Goal: Complete application form: Complete application form

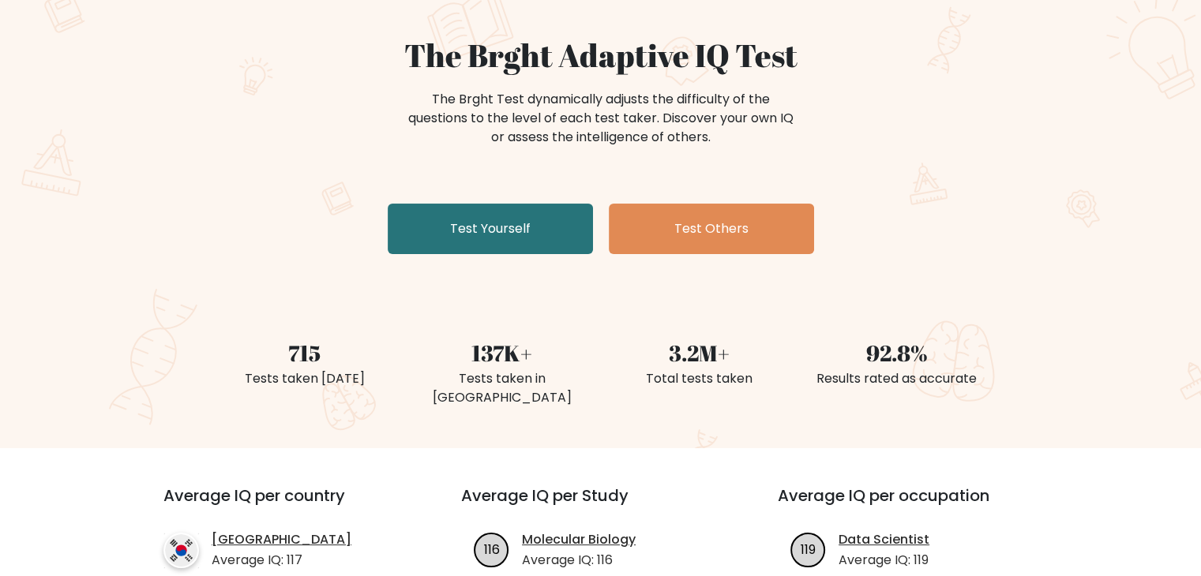
scroll to position [71, 0]
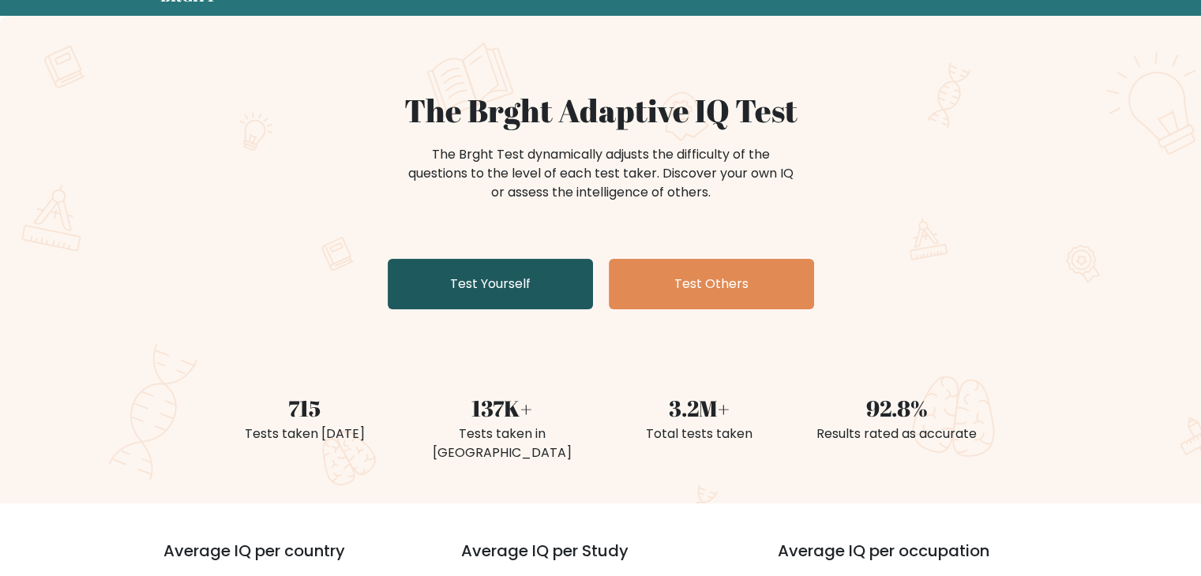
click at [491, 295] on link "Test Yourself" at bounding box center [490, 284] width 205 height 51
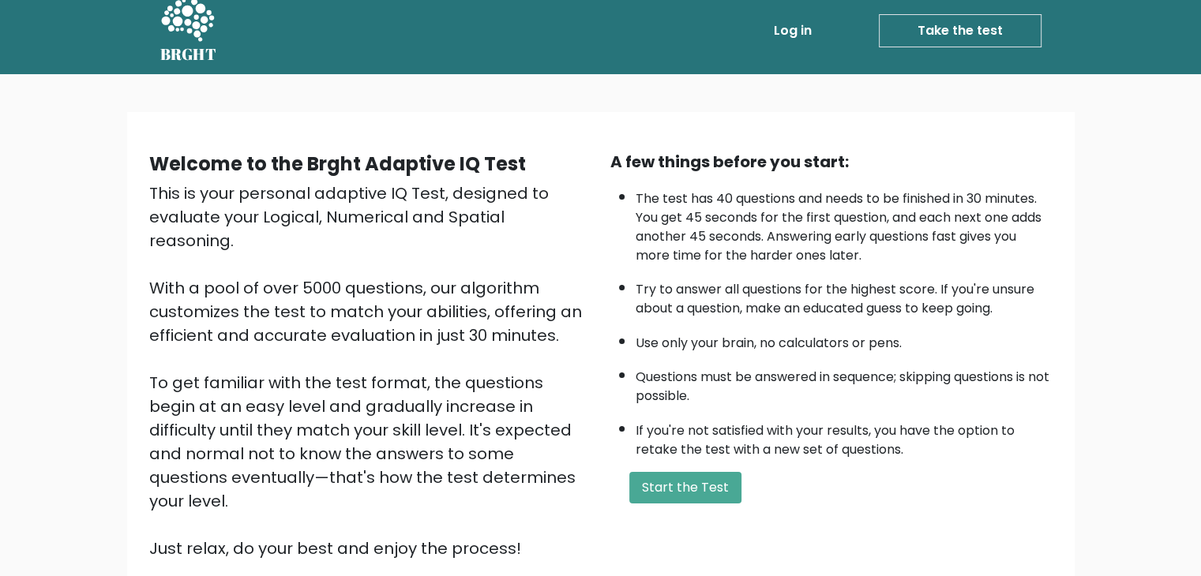
scroll to position [16, 0]
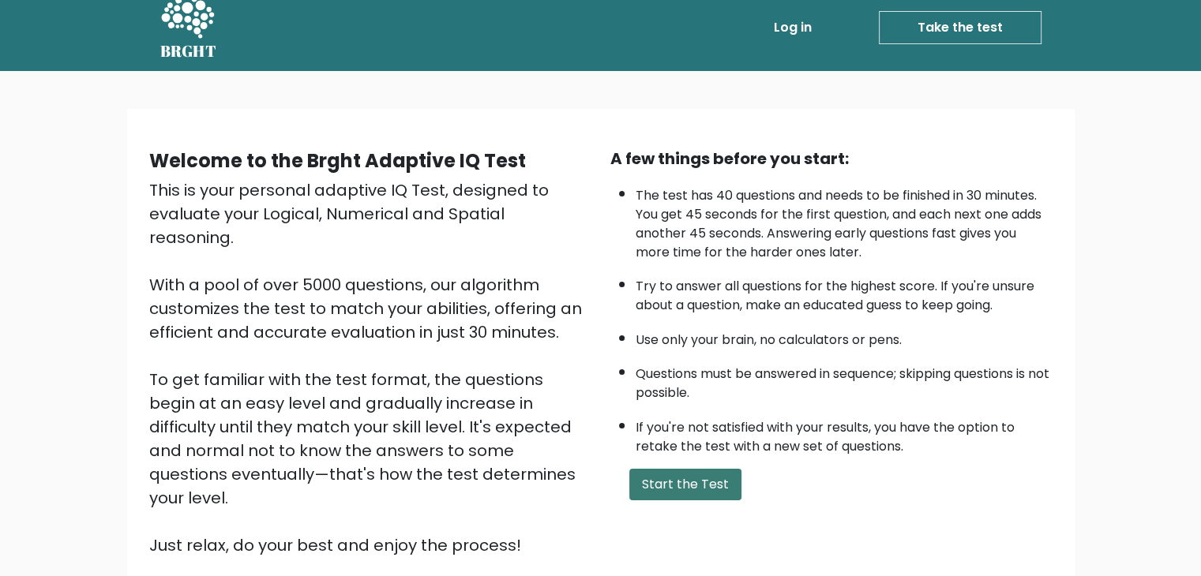
click at [689, 469] on button "Start the Test" at bounding box center [685, 485] width 112 height 32
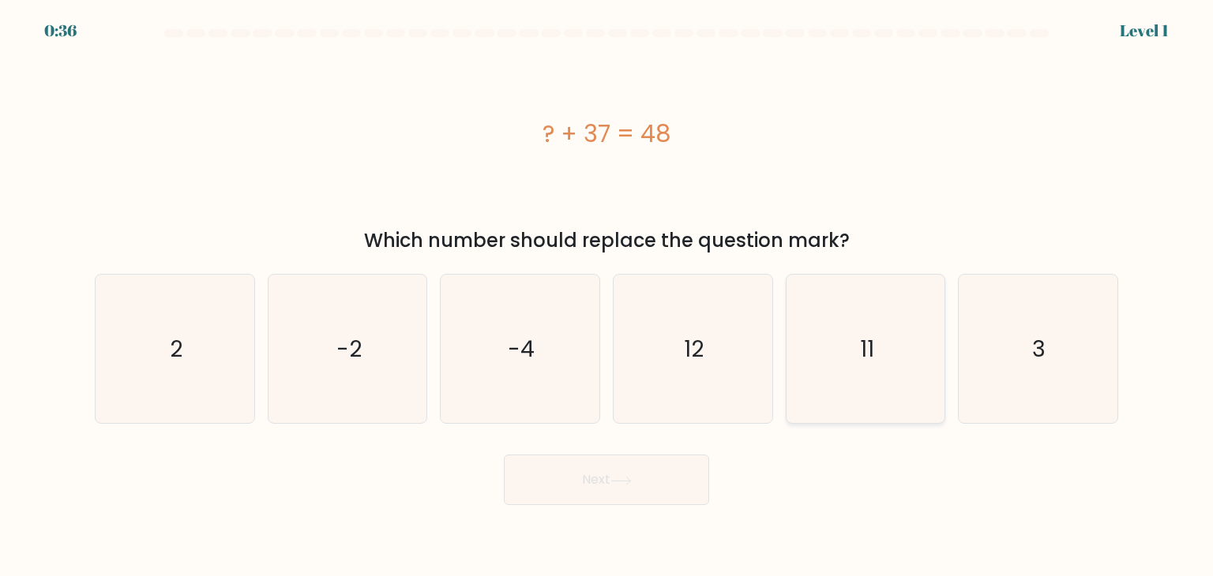
click at [862, 356] on text "11" at bounding box center [867, 349] width 14 height 32
click at [607, 296] on input "e. 11" at bounding box center [606, 292] width 1 height 8
radio input "true"
click at [685, 466] on button "Next" at bounding box center [606, 480] width 205 height 51
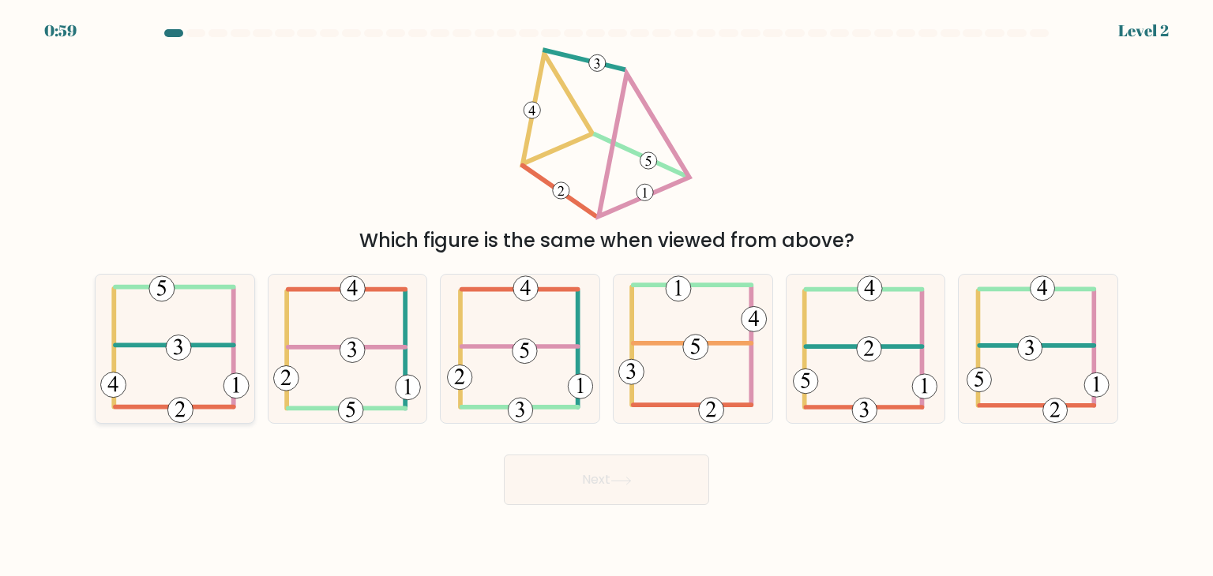
click at [162, 387] on icon at bounding box center [174, 349] width 149 height 148
click at [606, 296] on input "a." at bounding box center [606, 292] width 1 height 8
radio input "true"
click at [584, 472] on button "Next" at bounding box center [606, 480] width 205 height 51
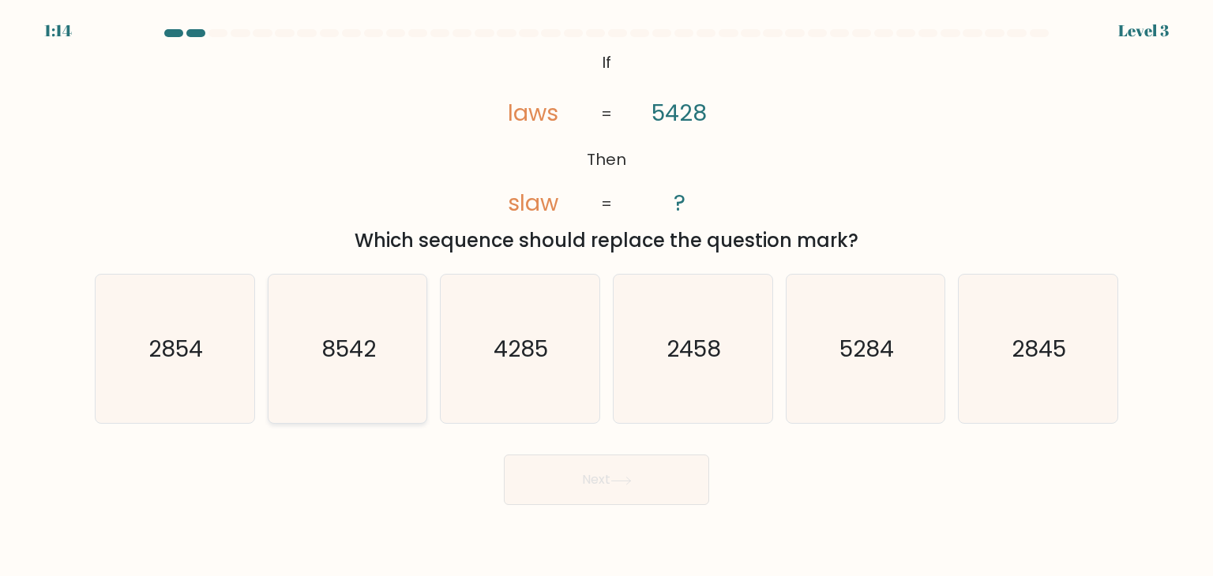
click at [334, 355] on text "8542" at bounding box center [348, 349] width 54 height 32
click at [606, 296] on input "b. 8542" at bounding box center [606, 292] width 1 height 8
radio input "true"
click at [653, 475] on button "Next" at bounding box center [606, 480] width 205 height 51
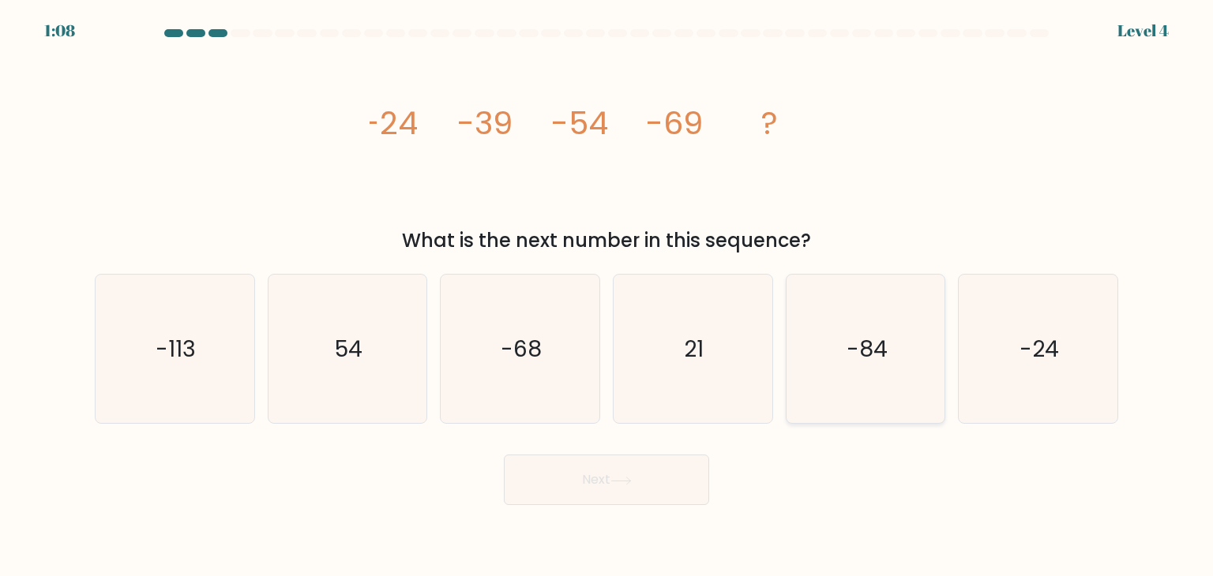
click at [858, 321] on icon "-84" at bounding box center [865, 349] width 148 height 148
click at [607, 296] on input "e. -84" at bounding box center [606, 292] width 1 height 8
radio input "true"
click at [655, 464] on button "Next" at bounding box center [606, 480] width 205 height 51
click at [644, 490] on button "Next" at bounding box center [606, 480] width 205 height 51
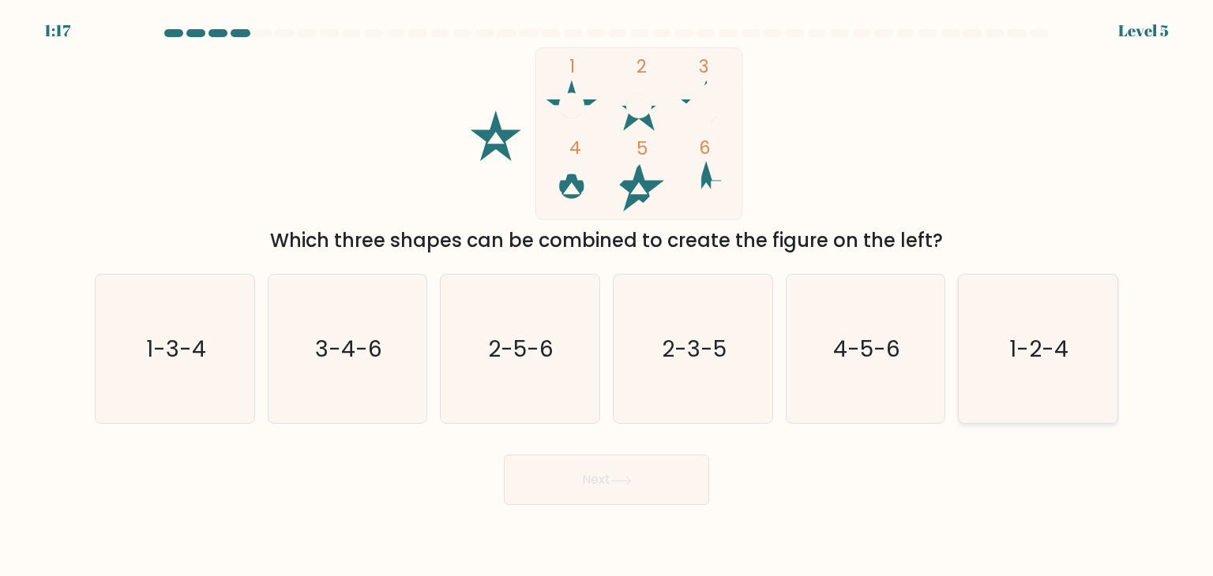
click at [1036, 334] on text "1-2-4" at bounding box center [1039, 349] width 59 height 32
click at [607, 296] on input "f. 1-2-4" at bounding box center [606, 292] width 1 height 8
radio input "true"
click at [632, 480] on icon at bounding box center [620, 481] width 21 height 9
click at [632, 484] on icon at bounding box center [620, 481] width 21 height 9
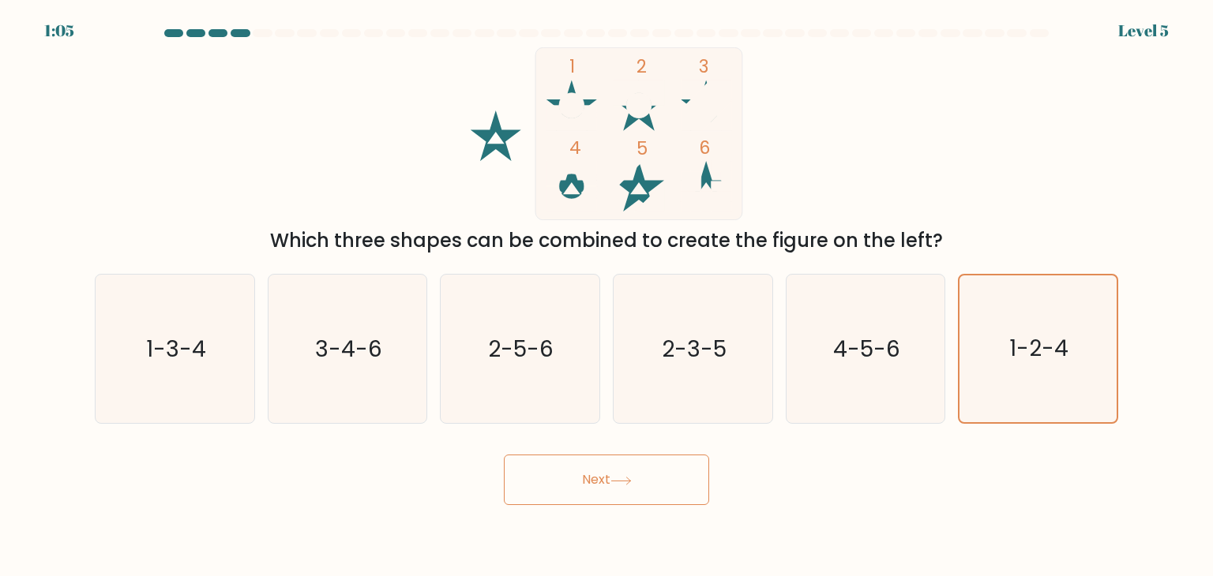
click at [644, 490] on button "Next" at bounding box center [606, 480] width 205 height 51
click at [1077, 350] on icon "1-2-4" at bounding box center [1037, 349] width 147 height 147
click at [607, 296] on input "f. 1-2-4" at bounding box center [606, 292] width 1 height 8
click at [659, 476] on button "Next" at bounding box center [606, 480] width 205 height 51
click at [663, 137] on rect at bounding box center [638, 133] width 207 height 172
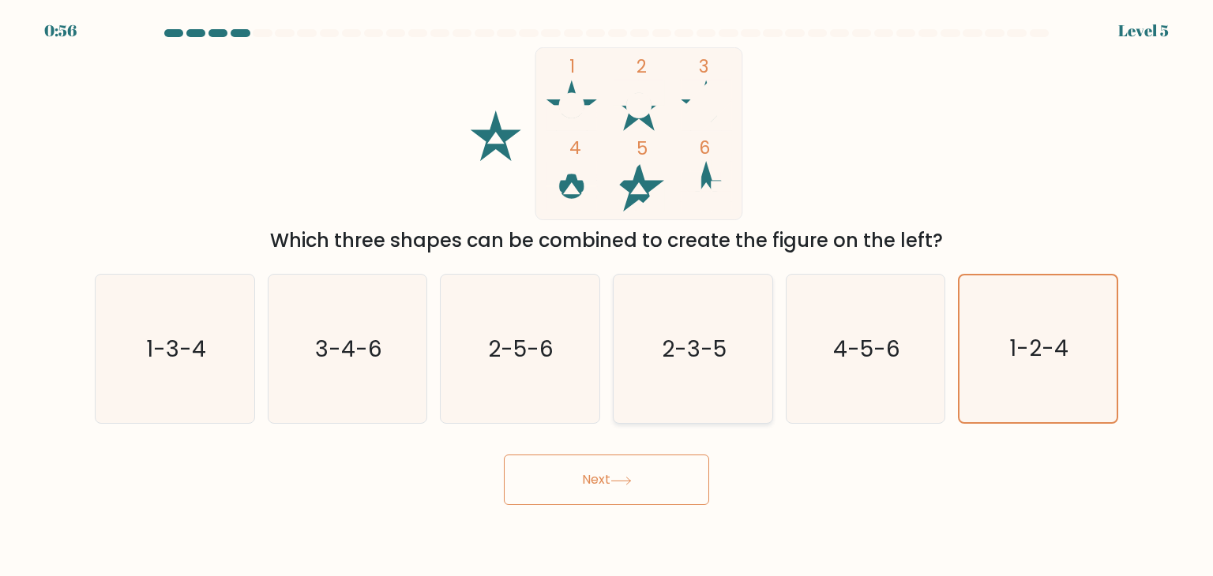
click at [738, 362] on icon "2-3-5" at bounding box center [692, 349] width 148 height 148
click at [607, 296] on input "d. 2-3-5" at bounding box center [606, 292] width 1 height 8
radio input "true"
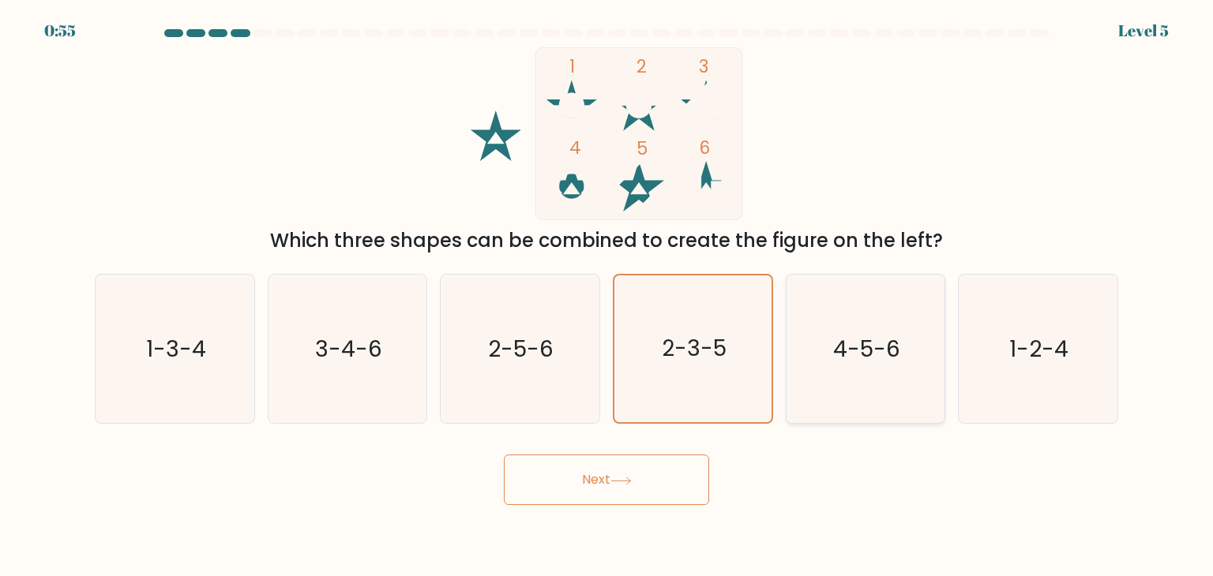
click at [882, 358] on text "4-5-6" at bounding box center [866, 349] width 67 height 32
click at [607, 296] on input "e. 4-5-6" at bounding box center [606, 292] width 1 height 8
radio input "true"
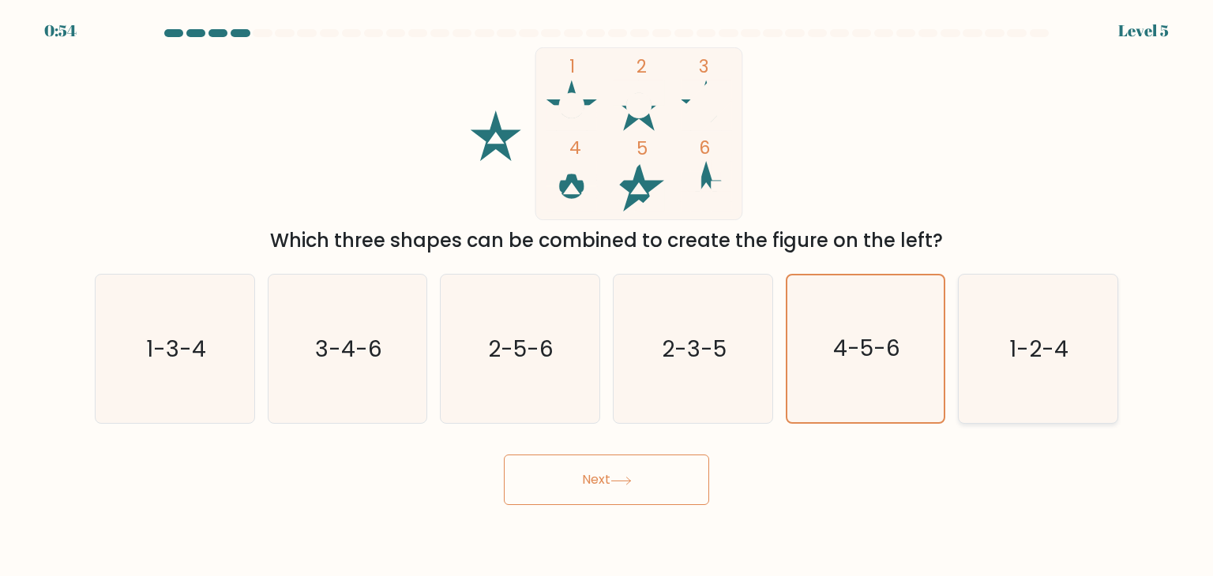
click at [1039, 351] on text "1-2-4" at bounding box center [1039, 349] width 59 height 32
click at [607, 296] on input "f. 1-2-4" at bounding box center [606, 292] width 1 height 8
radio input "true"
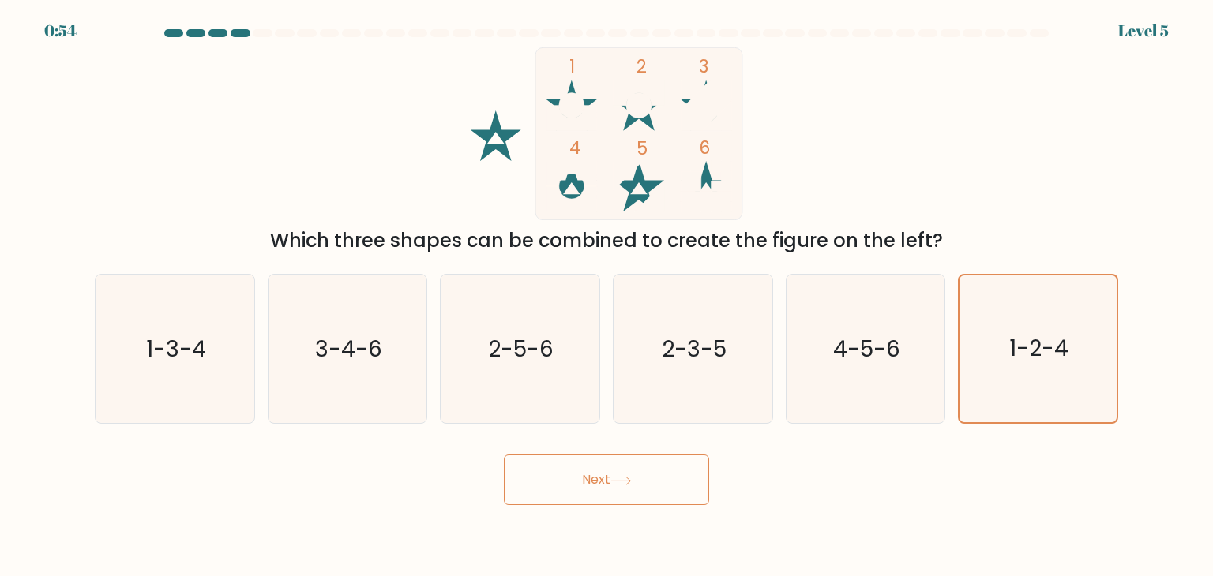
click at [610, 473] on button "Next" at bounding box center [606, 480] width 205 height 51
click at [604, 475] on button "Next" at bounding box center [606, 480] width 205 height 51
click at [574, 484] on button "Next" at bounding box center [606, 480] width 205 height 51
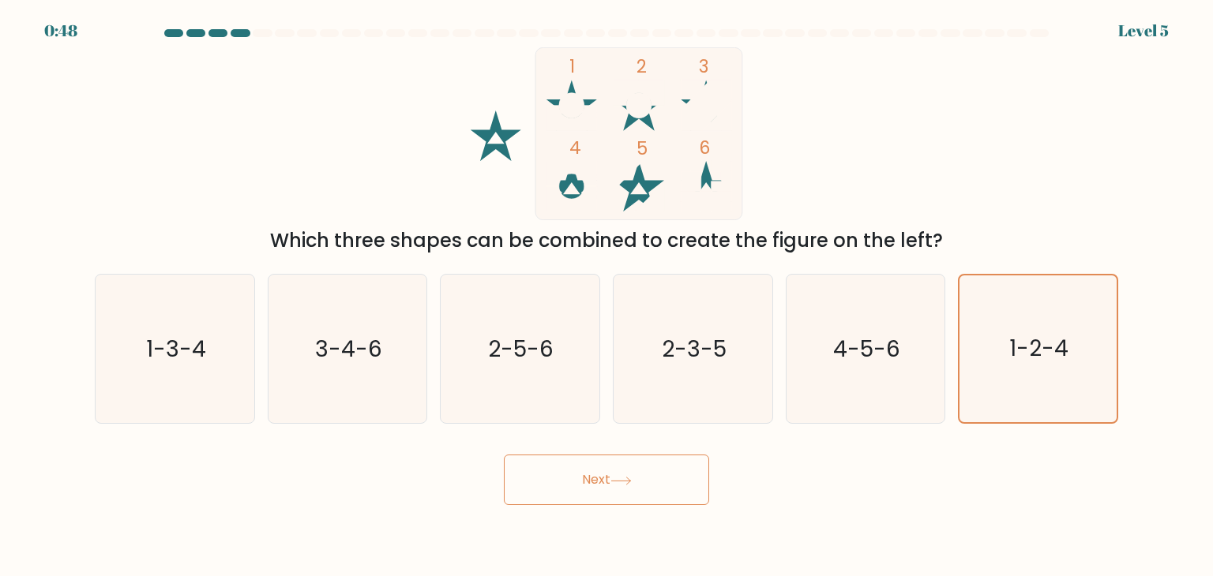
click at [574, 484] on button "Next" at bounding box center [606, 480] width 205 height 51
click at [614, 490] on button "Next" at bounding box center [606, 480] width 205 height 51
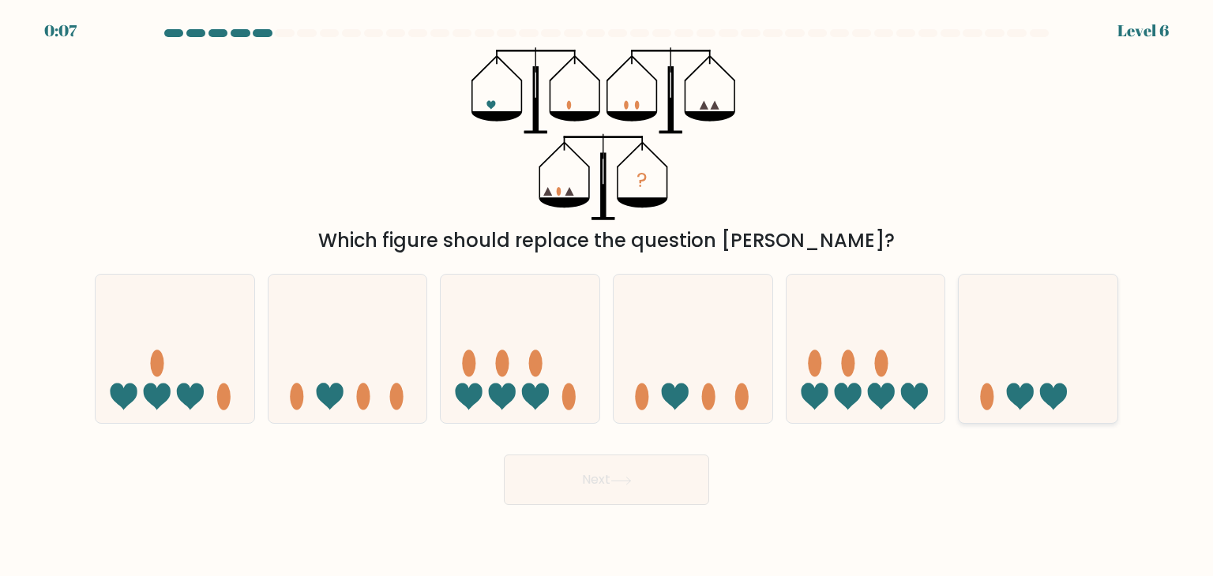
click at [1028, 339] on icon at bounding box center [1038, 348] width 159 height 131
click at [607, 296] on input "f." at bounding box center [606, 292] width 1 height 8
radio input "true"
click at [641, 490] on button "Next" at bounding box center [606, 480] width 205 height 51
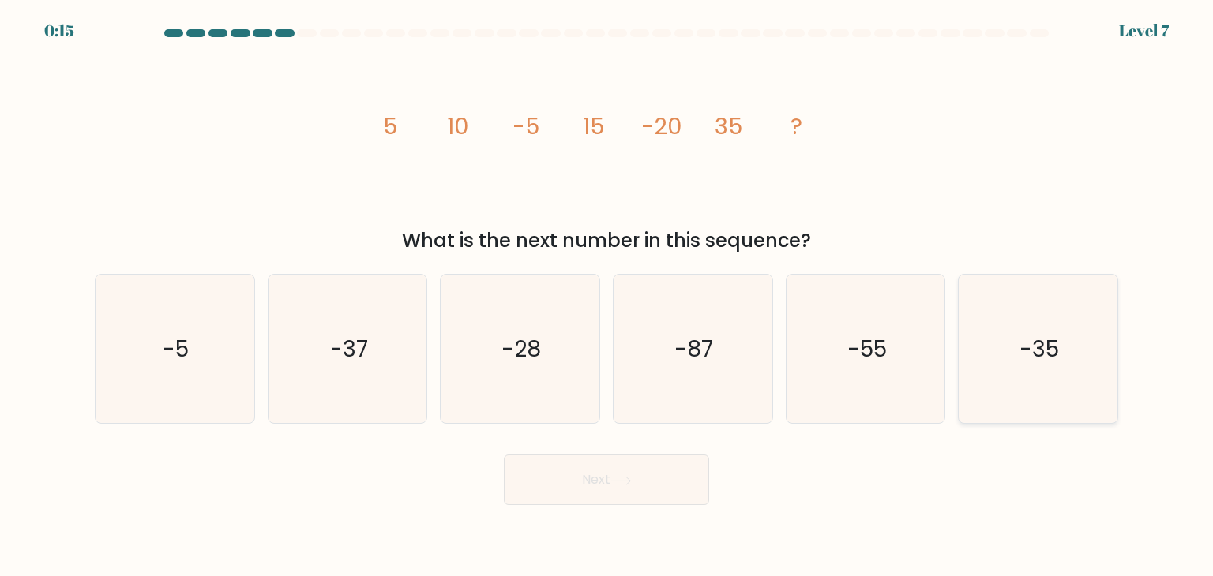
click at [1035, 364] on icon "-35" at bounding box center [1037, 349] width 148 height 148
click at [607, 296] on input "f. -35" at bounding box center [606, 292] width 1 height 8
radio input "true"
click at [673, 471] on button "Next" at bounding box center [606, 480] width 205 height 51
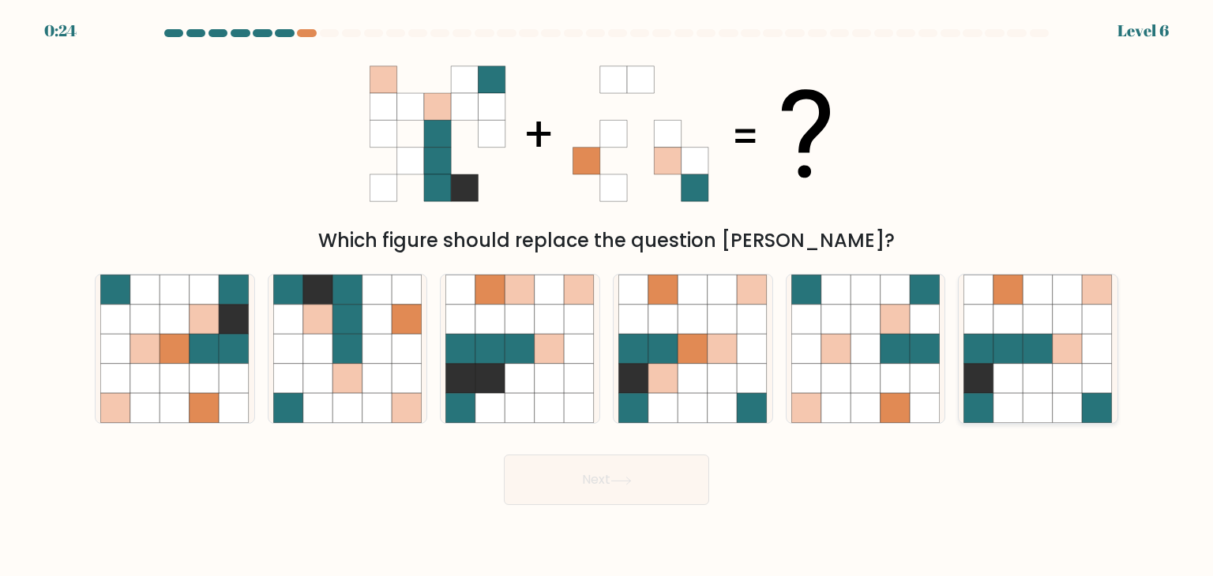
click at [1030, 372] on icon at bounding box center [1038, 379] width 30 height 30
click at [607, 296] on input "f." at bounding box center [606, 292] width 1 height 8
radio input "true"
click at [654, 494] on button "Next" at bounding box center [606, 480] width 205 height 51
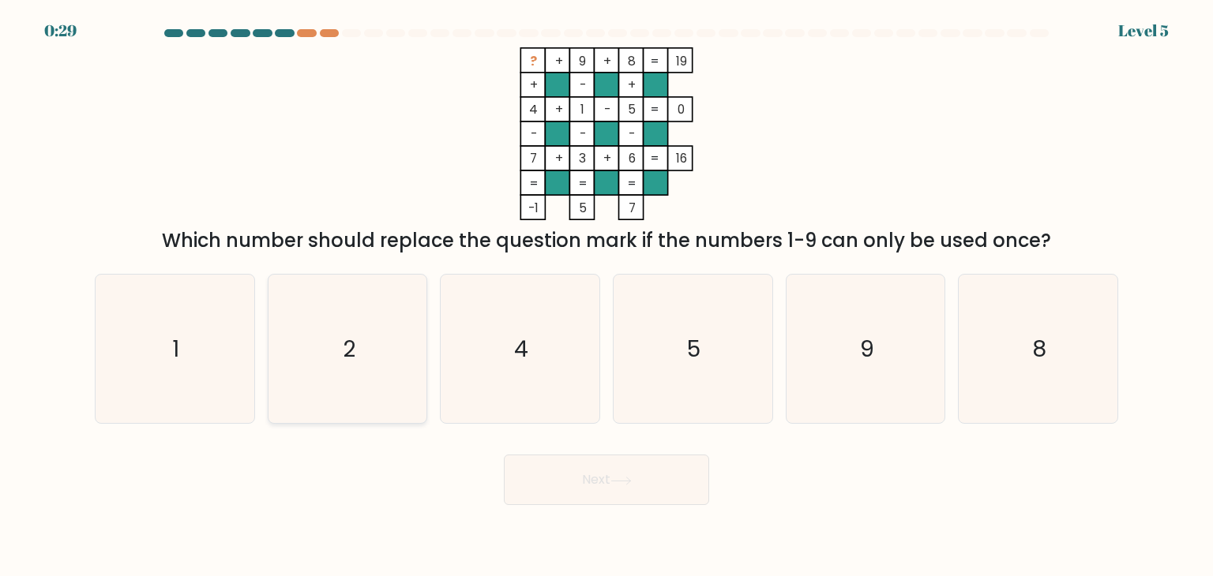
click at [382, 324] on icon "2" at bounding box center [347, 349] width 148 height 148
click at [606, 296] on input "b. 2" at bounding box center [606, 292] width 1 height 8
radio input "true"
click at [612, 500] on button "Next" at bounding box center [606, 480] width 205 height 51
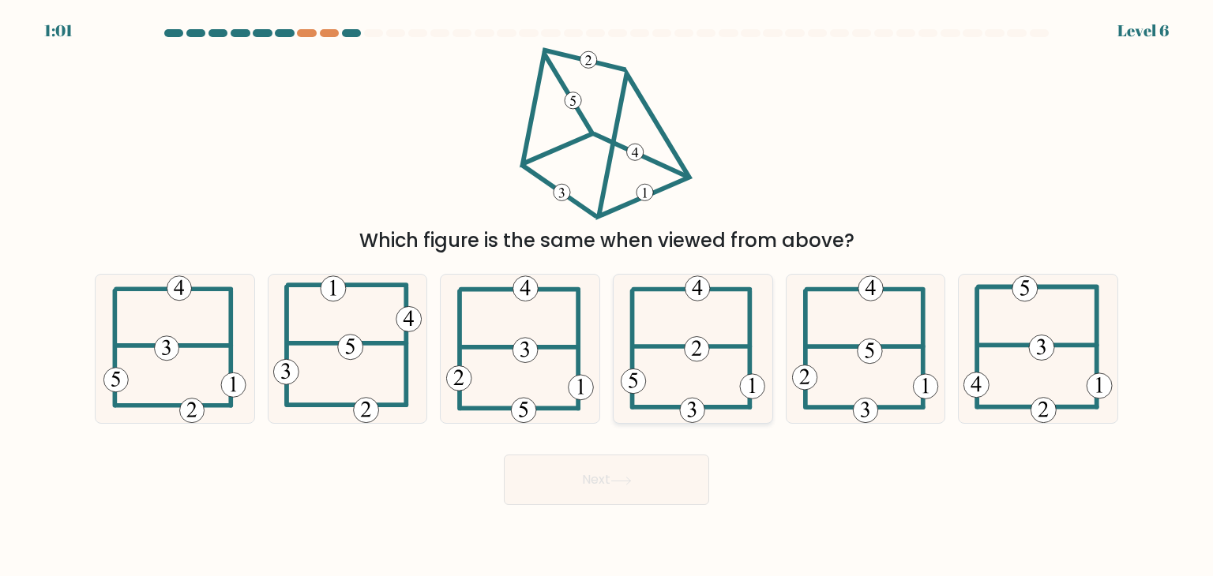
click at [720, 385] on icon at bounding box center [693, 349] width 145 height 148
click at [607, 296] on input "d." at bounding box center [606, 292] width 1 height 8
radio input "true"
click at [673, 506] on body "0:59 Level 6" at bounding box center [606, 288] width 1213 height 576
click at [681, 479] on button "Next" at bounding box center [606, 480] width 205 height 51
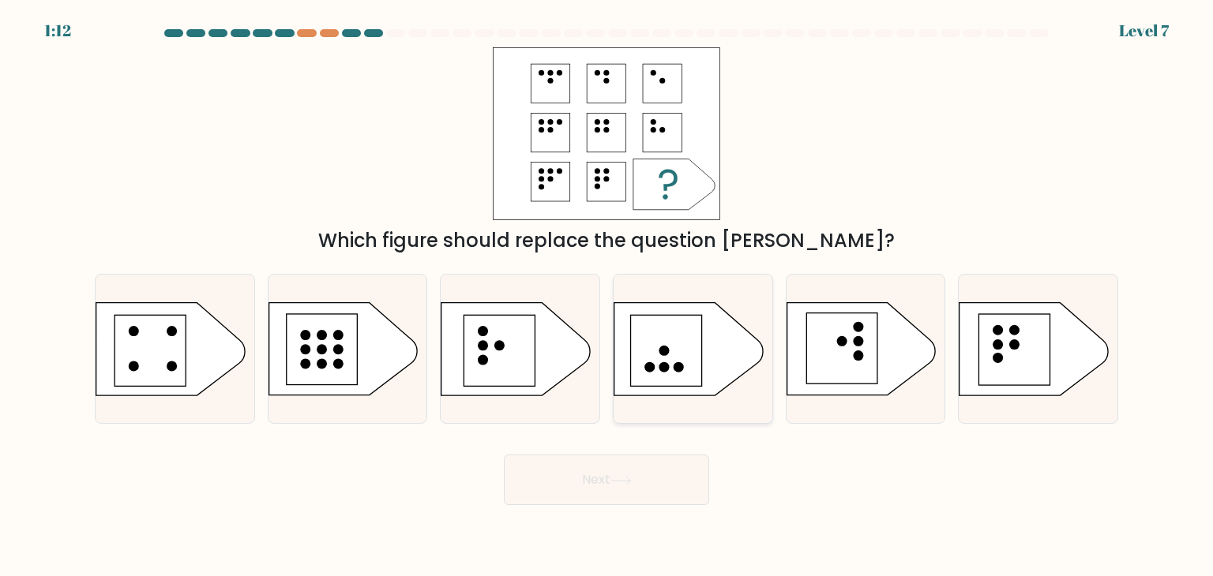
click at [683, 368] on rect at bounding box center [665, 350] width 71 height 71
click at [607, 296] on input "d." at bounding box center [606, 292] width 1 height 8
radio input "true"
click at [623, 477] on icon at bounding box center [620, 481] width 21 height 9
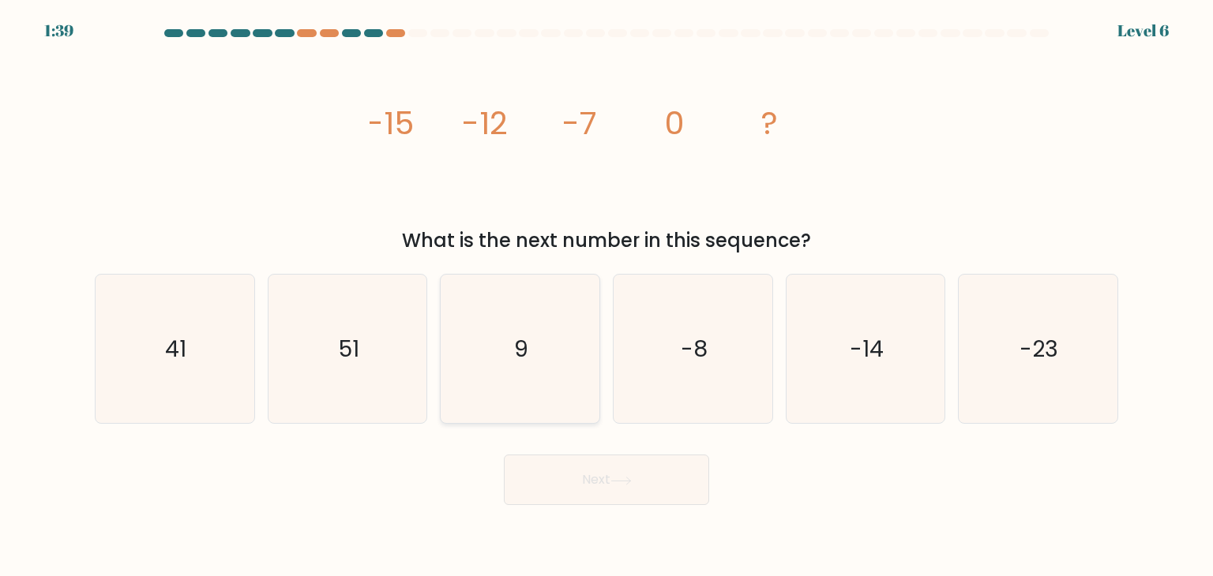
click at [546, 352] on icon "9" at bounding box center [519, 349] width 148 height 148
click at [606, 296] on input "c. 9" at bounding box center [606, 292] width 1 height 8
radio input "true"
click at [606, 501] on button "Next" at bounding box center [606, 480] width 205 height 51
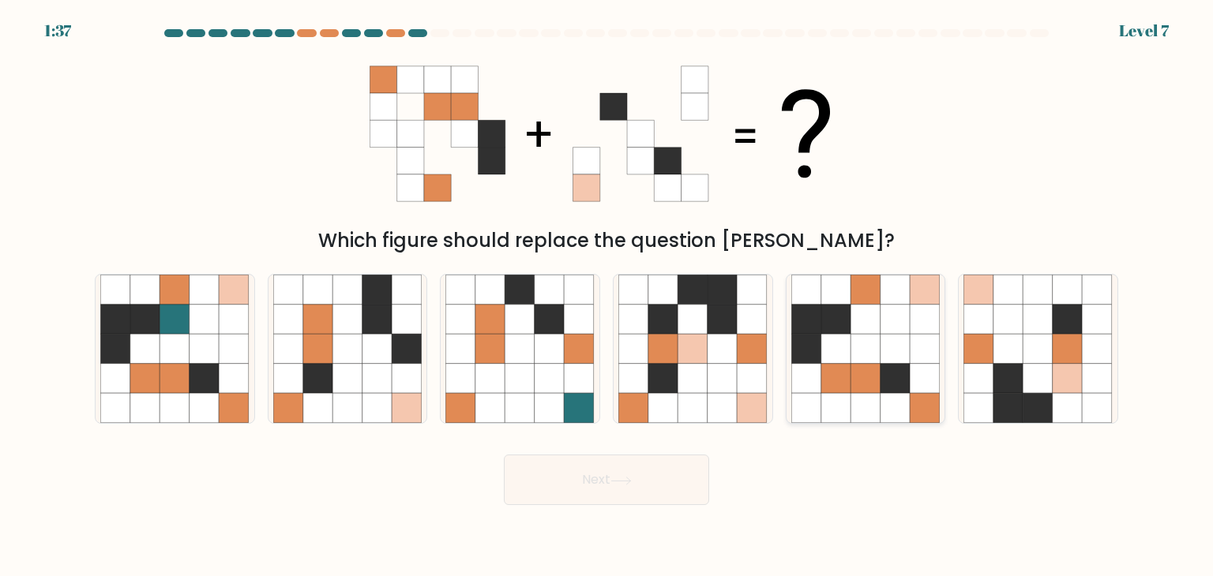
click at [816, 345] on icon at bounding box center [806, 349] width 30 height 30
click at [607, 296] on input "e." at bounding box center [606, 292] width 1 height 8
radio input "true"
click at [816, 345] on icon at bounding box center [806, 349] width 29 height 29
click at [607, 296] on input "e." at bounding box center [606, 292] width 1 height 8
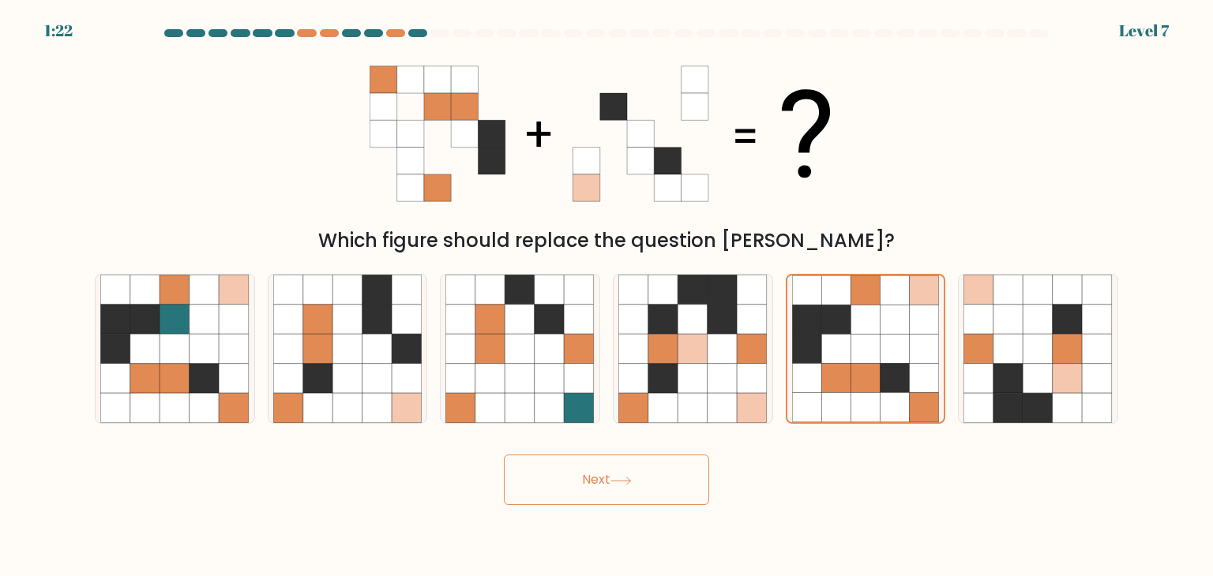
click at [652, 484] on button "Next" at bounding box center [606, 480] width 205 height 51
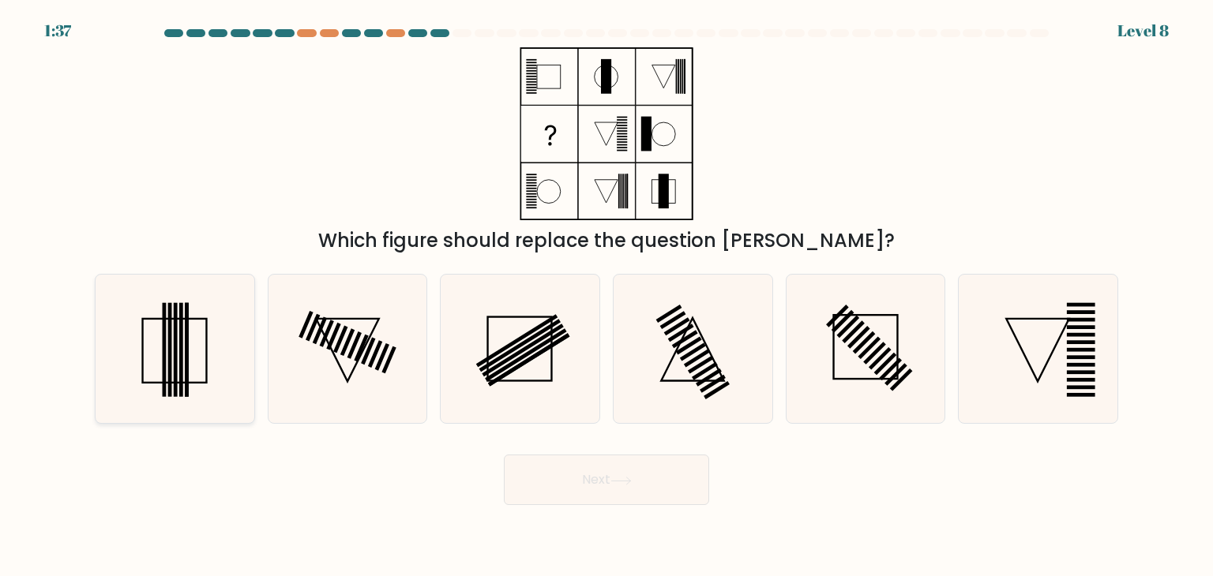
click at [216, 370] on icon at bounding box center [174, 349] width 148 height 148
click at [606, 296] on input "a." at bounding box center [606, 292] width 1 height 8
radio input "true"
click at [559, 464] on button "Next" at bounding box center [606, 480] width 205 height 51
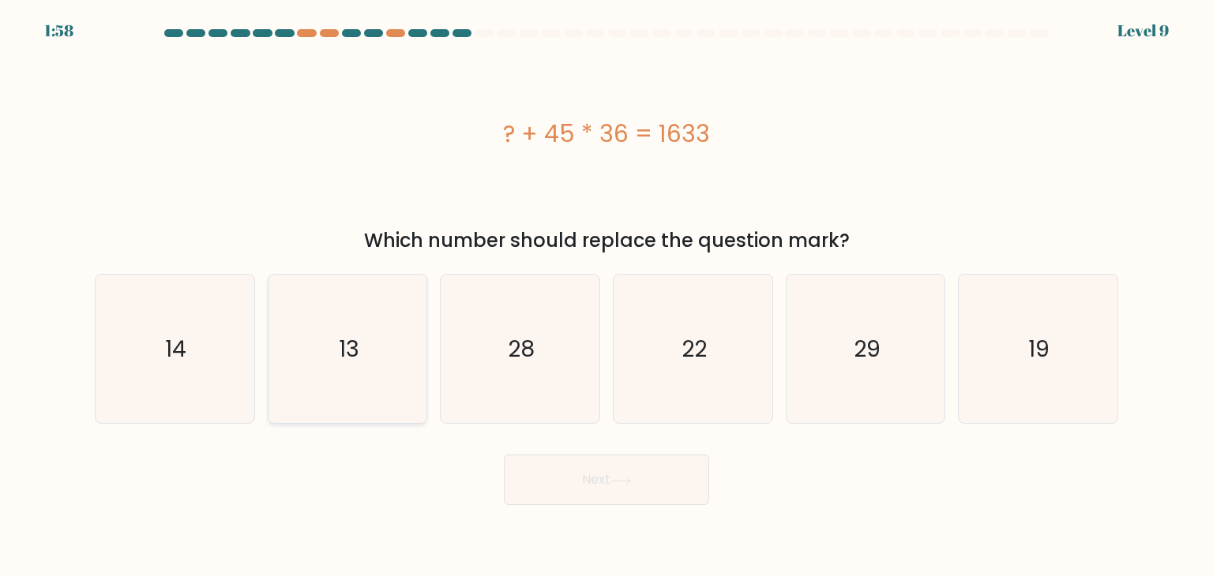
click at [384, 340] on icon "13" at bounding box center [347, 349] width 148 height 148
click at [606, 296] on input "b. 13" at bounding box center [606, 292] width 1 height 8
radio input "true"
click at [561, 492] on button "Next" at bounding box center [606, 480] width 205 height 51
click at [565, 471] on button "Next" at bounding box center [606, 480] width 205 height 51
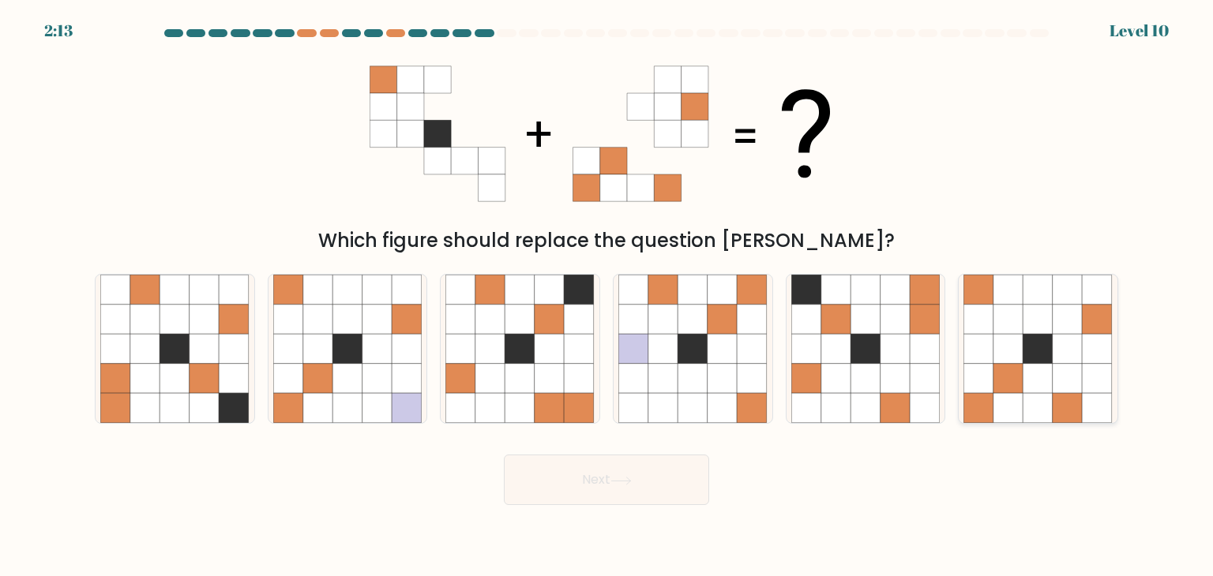
click at [1105, 350] on icon at bounding box center [1098, 349] width 30 height 30
click at [607, 296] on input "f." at bounding box center [606, 292] width 1 height 8
radio input "true"
click at [651, 501] on button "Next" at bounding box center [606, 480] width 205 height 51
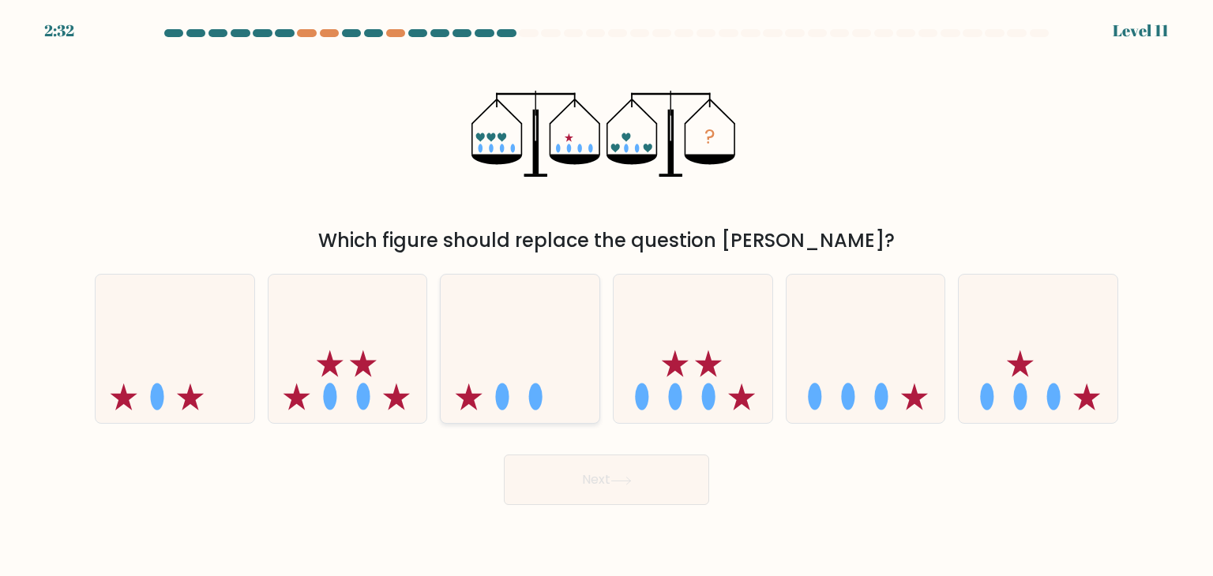
click at [573, 408] on icon at bounding box center [520, 348] width 159 height 131
click at [606, 296] on input "c." at bounding box center [606, 292] width 1 height 8
radio input "true"
click at [629, 477] on icon at bounding box center [620, 481] width 21 height 9
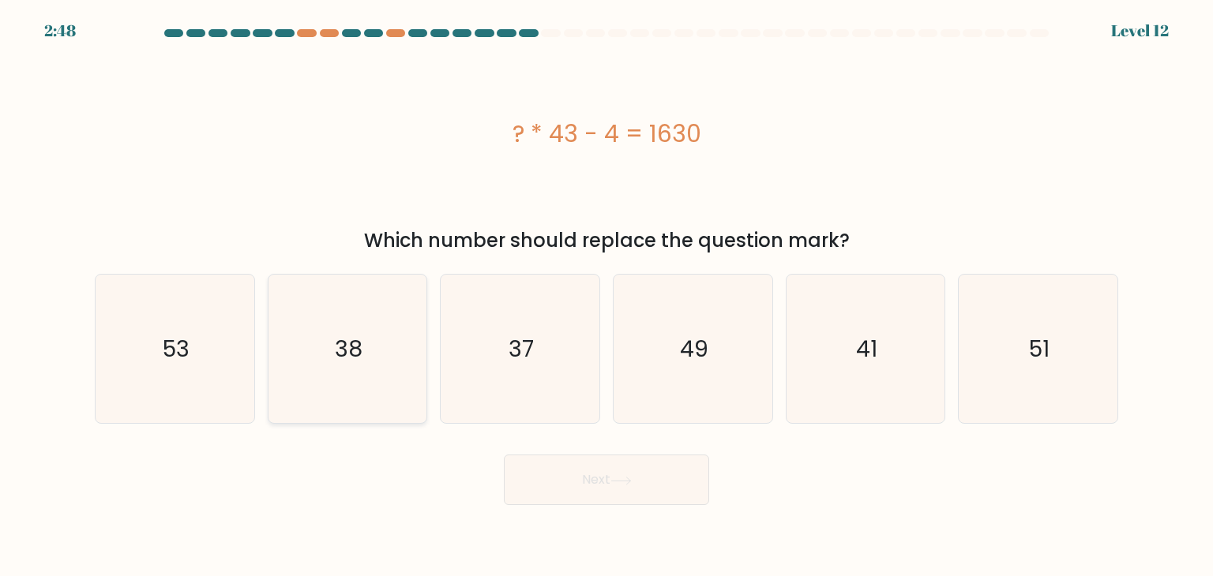
click at [304, 418] on icon "38" at bounding box center [347, 349] width 148 height 148
click at [606, 296] on input "b. 38" at bounding box center [606, 292] width 1 height 8
radio input "true"
click at [546, 471] on button "Next" at bounding box center [606, 480] width 205 height 51
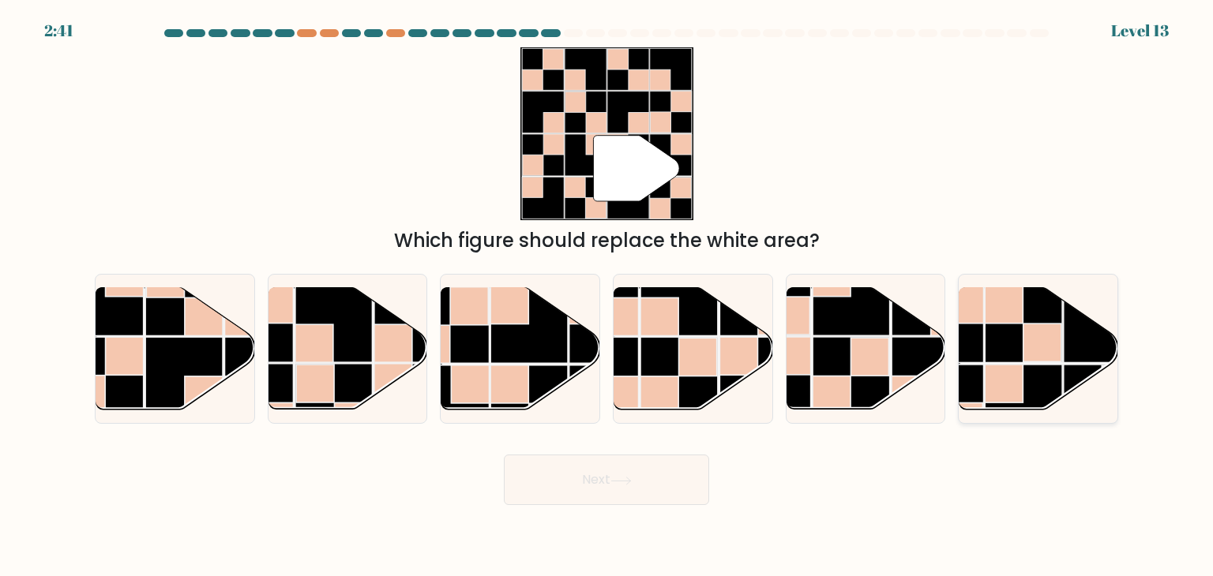
click at [1026, 329] on rect at bounding box center [1042, 343] width 38 height 38
click at [607, 296] on input "f." at bounding box center [606, 292] width 1 height 8
radio input "true"
click at [618, 502] on button "Next" at bounding box center [606, 480] width 205 height 51
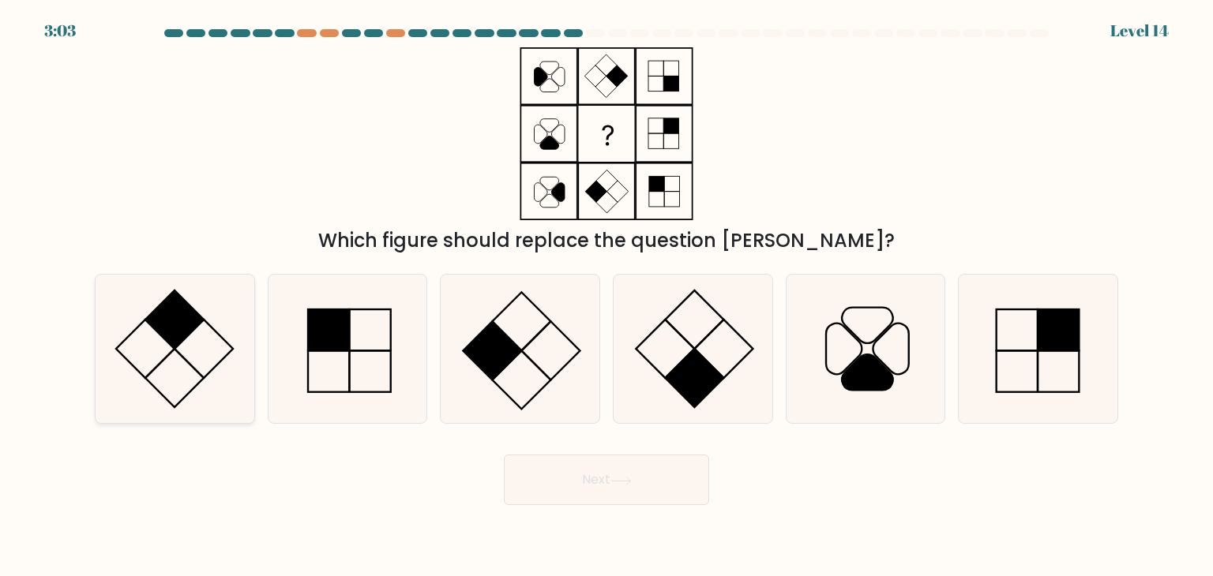
click at [177, 346] on rect at bounding box center [204, 349] width 58 height 58
click at [606, 296] on input "a." at bounding box center [606, 292] width 1 height 8
radio input "true"
click at [584, 434] on form at bounding box center [606, 267] width 1213 height 476
click at [571, 481] on button "Next" at bounding box center [606, 480] width 205 height 51
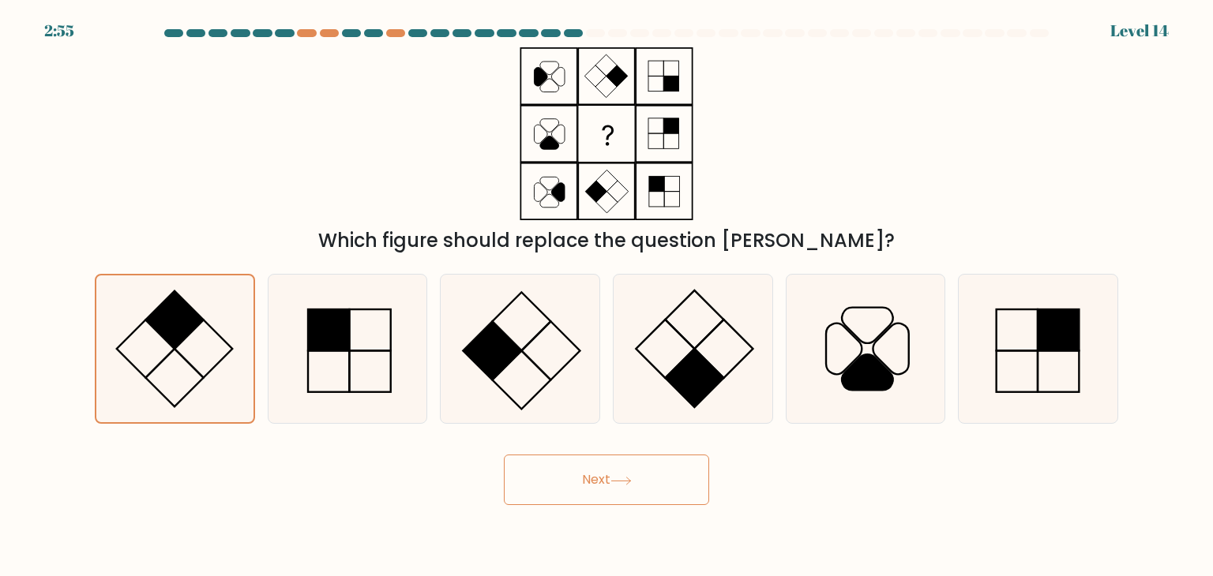
click at [636, 484] on button "Next" at bounding box center [606, 480] width 205 height 51
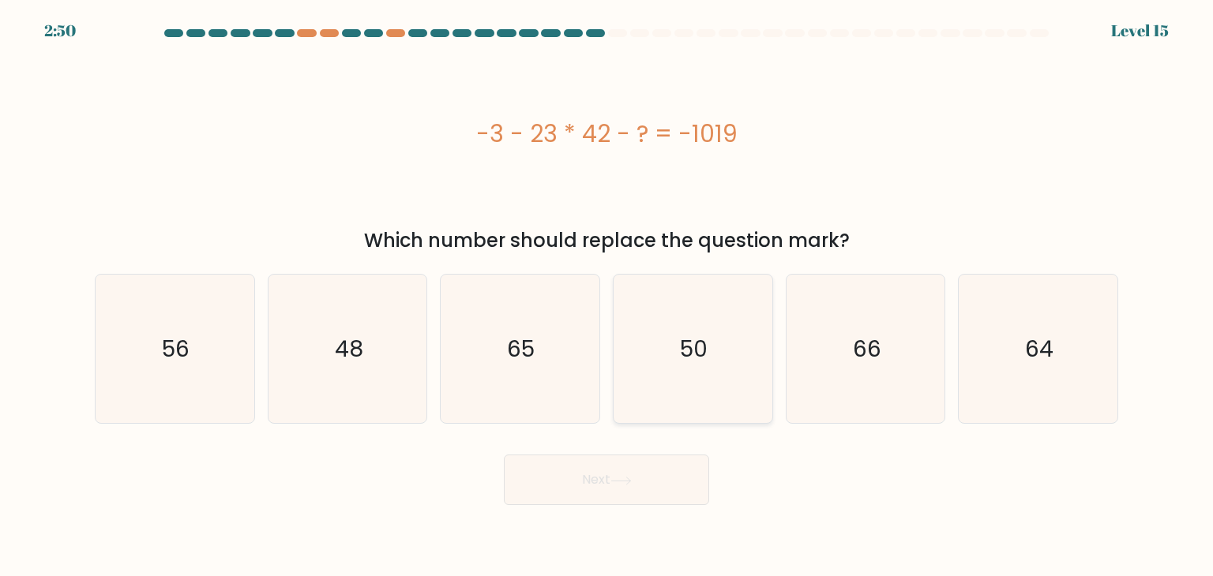
click at [713, 386] on icon "50" at bounding box center [692, 349] width 148 height 148
click at [607, 296] on input "d. 50" at bounding box center [606, 292] width 1 height 8
radio input "true"
click at [605, 500] on button "Next" at bounding box center [606, 480] width 205 height 51
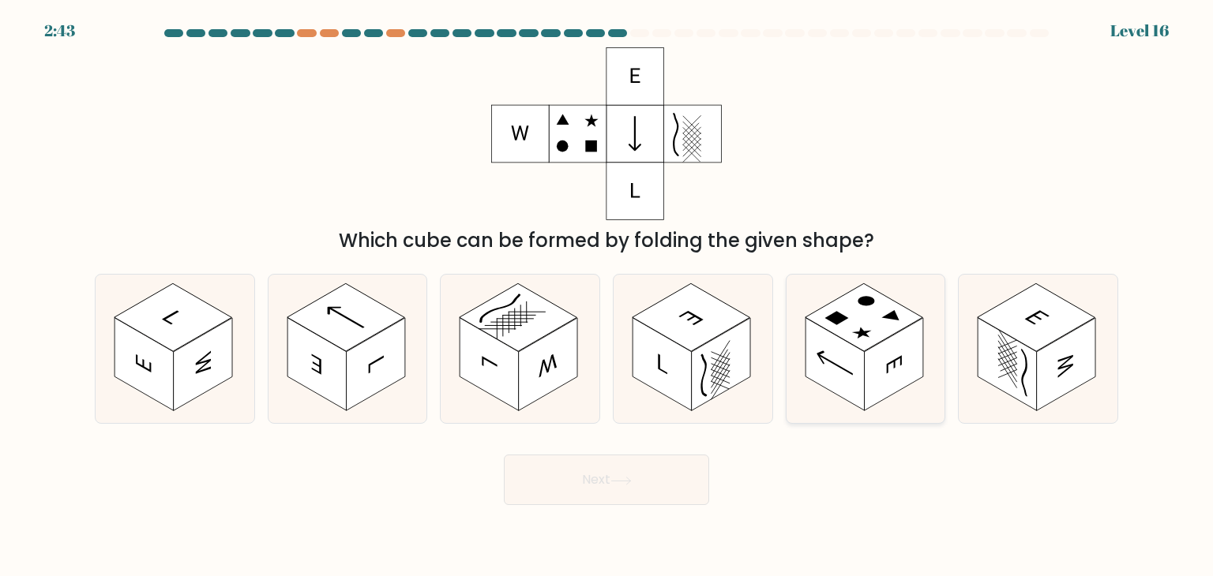
click at [877, 339] on rect at bounding box center [864, 317] width 118 height 68
click at [607, 296] on input "e." at bounding box center [606, 292] width 1 height 8
radio input "true"
click at [676, 482] on button "Next" at bounding box center [606, 480] width 205 height 51
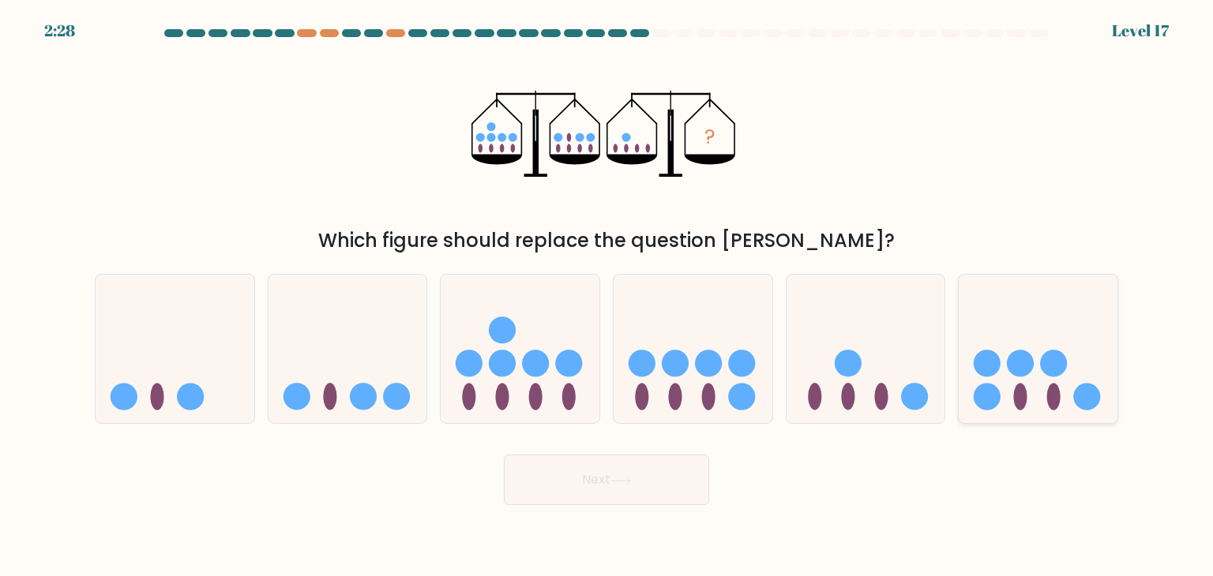
click at [1022, 339] on icon at bounding box center [1038, 348] width 159 height 131
click at [607, 296] on input "f." at bounding box center [606, 292] width 1 height 8
radio input "true"
click at [591, 396] on icon at bounding box center [520, 348] width 159 height 131
click at [606, 296] on input "c." at bounding box center [606, 292] width 1 height 8
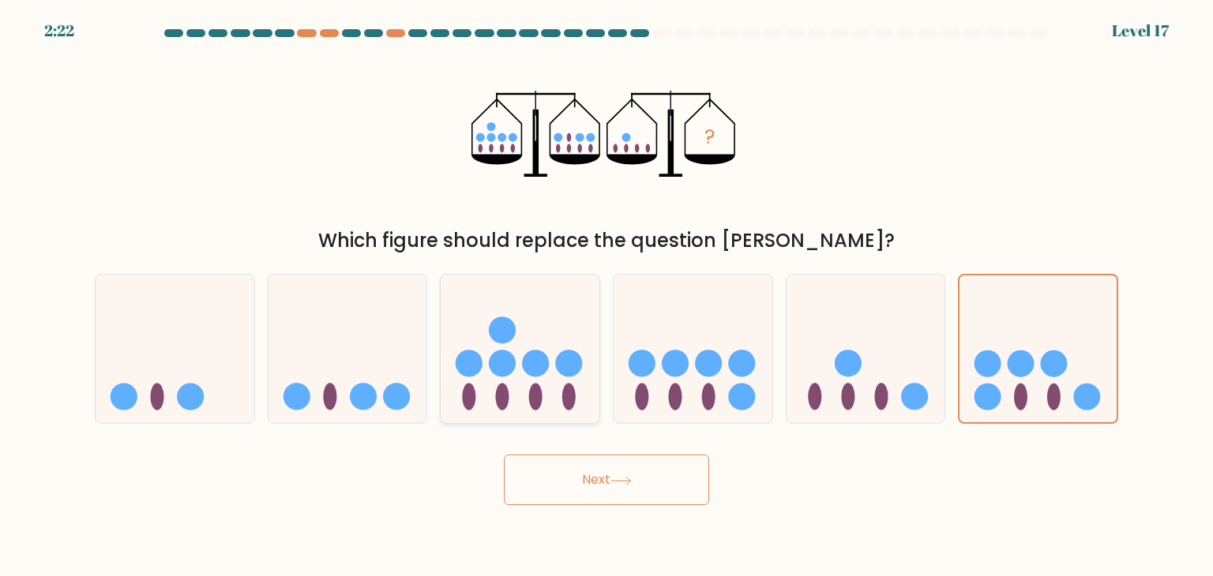
radio input "true"
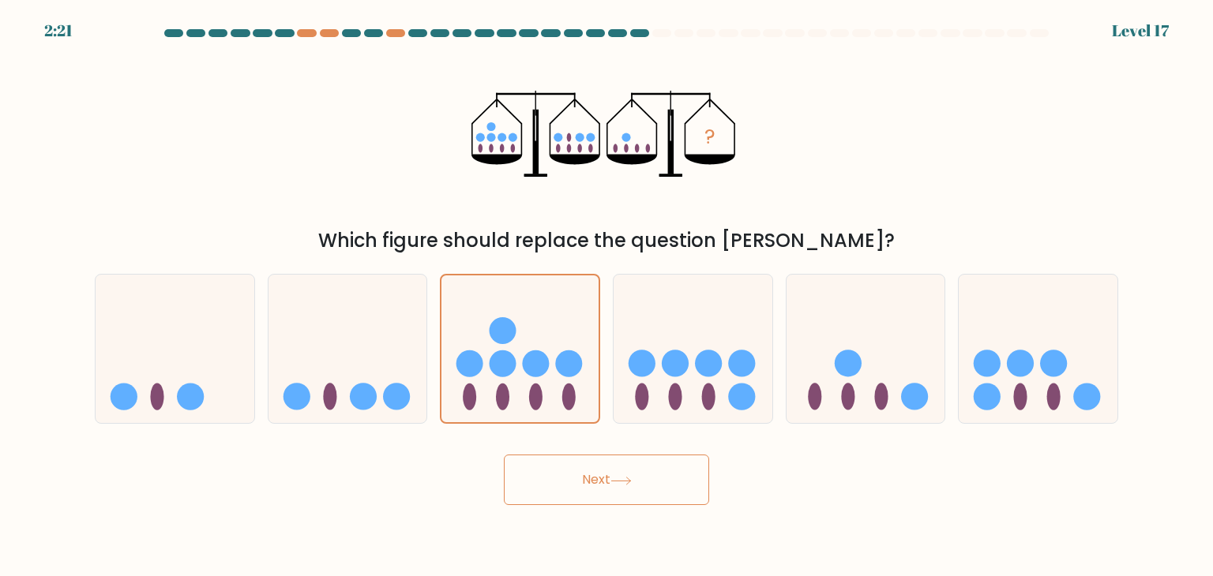
click at [614, 482] on icon at bounding box center [620, 481] width 21 height 9
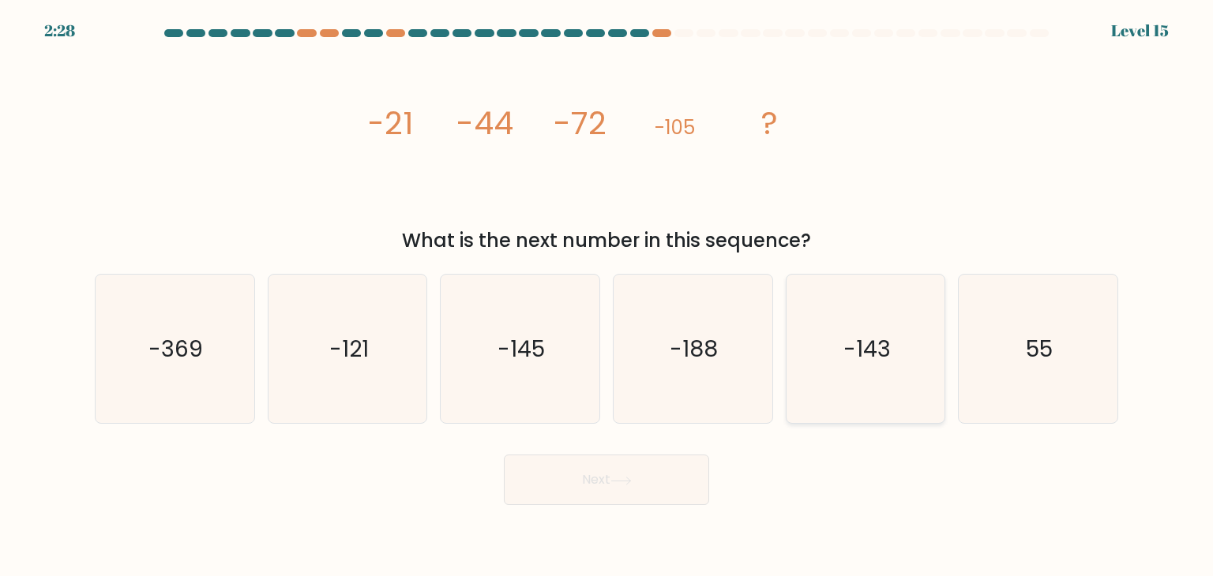
click at [805, 347] on icon "-143" at bounding box center [865, 349] width 148 height 148
click at [607, 296] on input "e. -143" at bounding box center [606, 292] width 1 height 8
radio input "true"
click at [595, 482] on button "Next" at bounding box center [606, 480] width 205 height 51
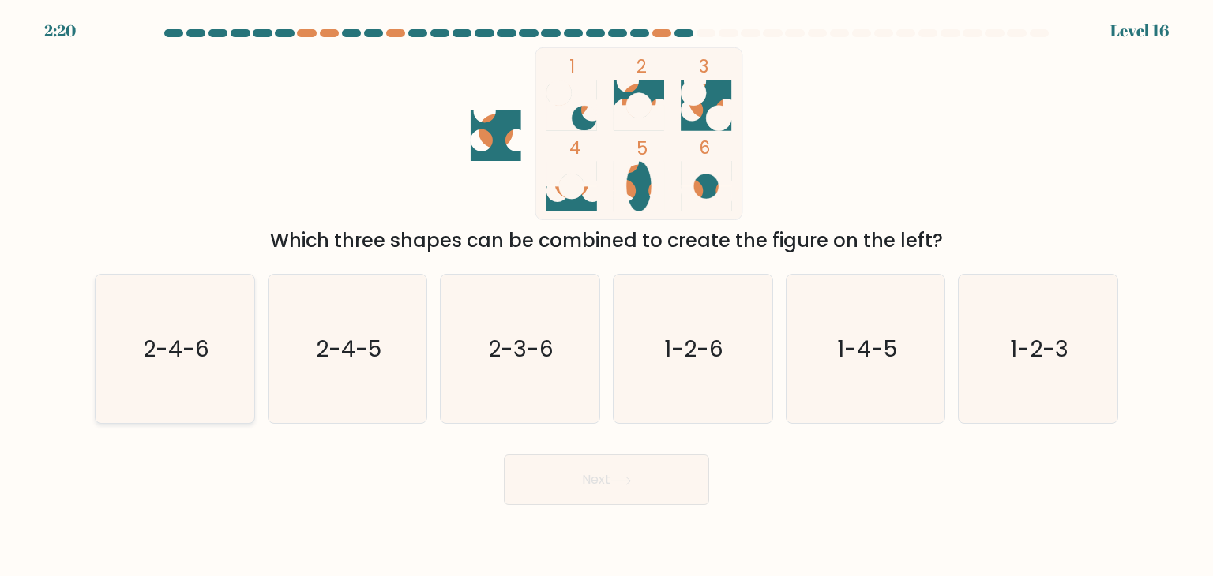
click at [205, 346] on text "2-4-6" at bounding box center [176, 349] width 66 height 32
click at [606, 296] on input "a. 2-4-6" at bounding box center [606, 292] width 1 height 8
radio input "true"
click at [609, 484] on button "Next" at bounding box center [606, 480] width 205 height 51
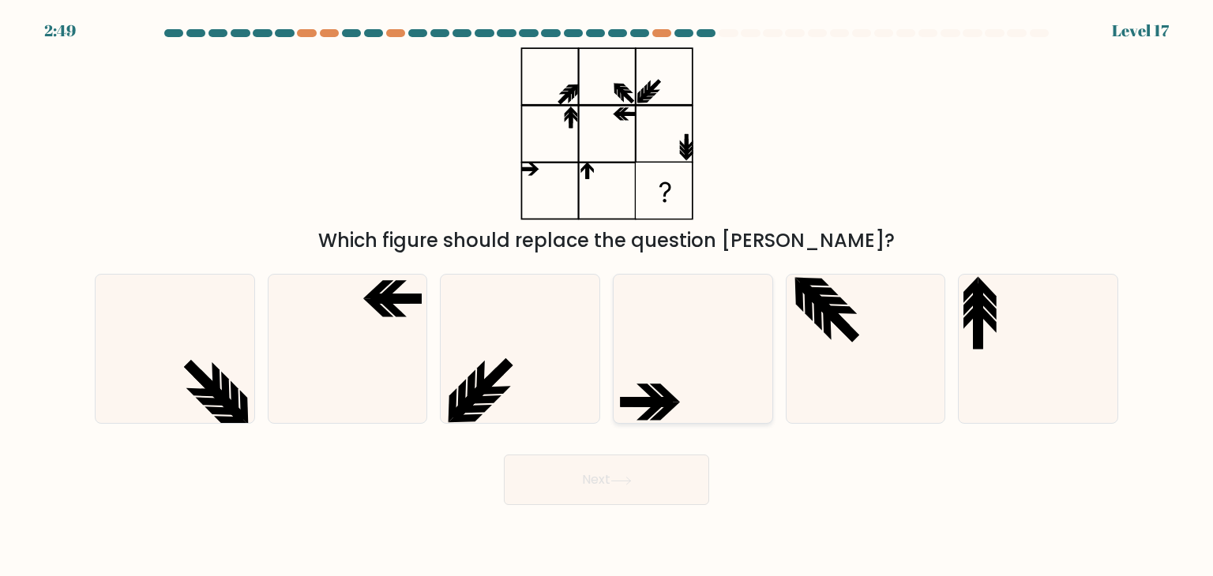
click at [692, 388] on icon at bounding box center [692, 349] width 148 height 148
click at [607, 296] on input "d." at bounding box center [606, 292] width 1 height 8
radio input "true"
click at [561, 402] on icon at bounding box center [519, 349] width 148 height 148
click at [606, 296] on input "c." at bounding box center [606, 292] width 1 height 8
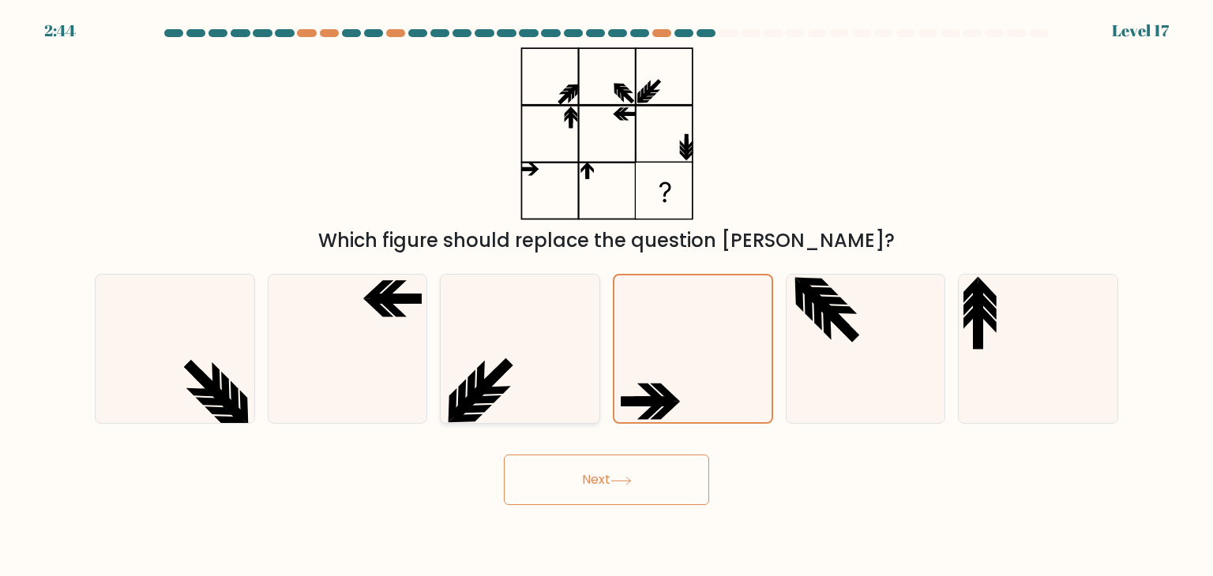
radio input "true"
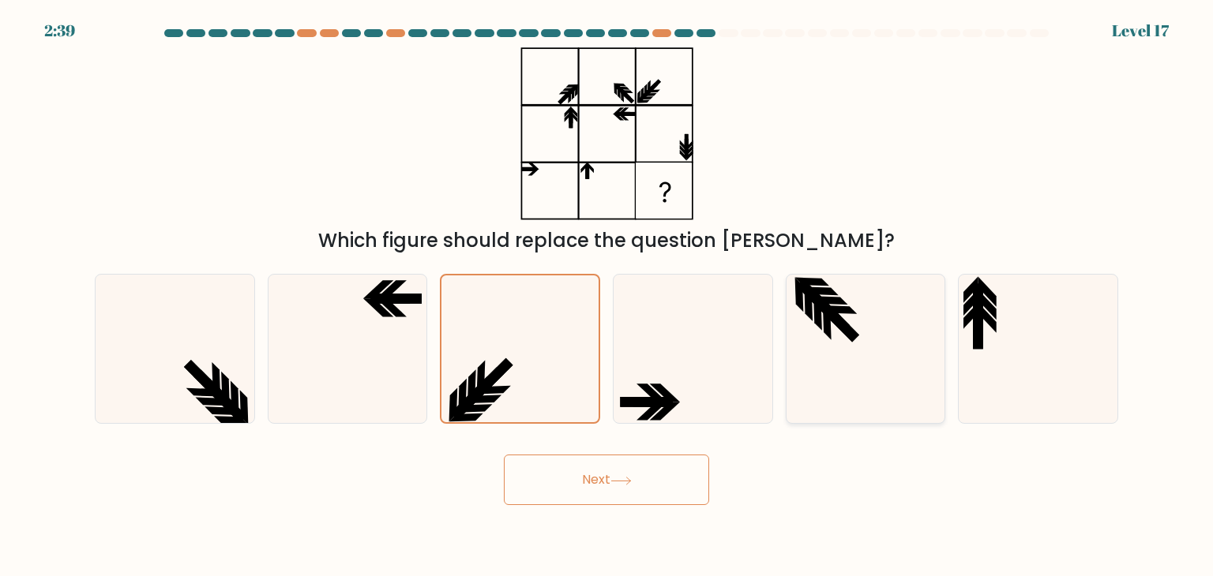
click at [839, 332] on icon at bounding box center [865, 349] width 148 height 148
click at [607, 296] on input "e." at bounding box center [606, 292] width 1 height 8
radio input "true"
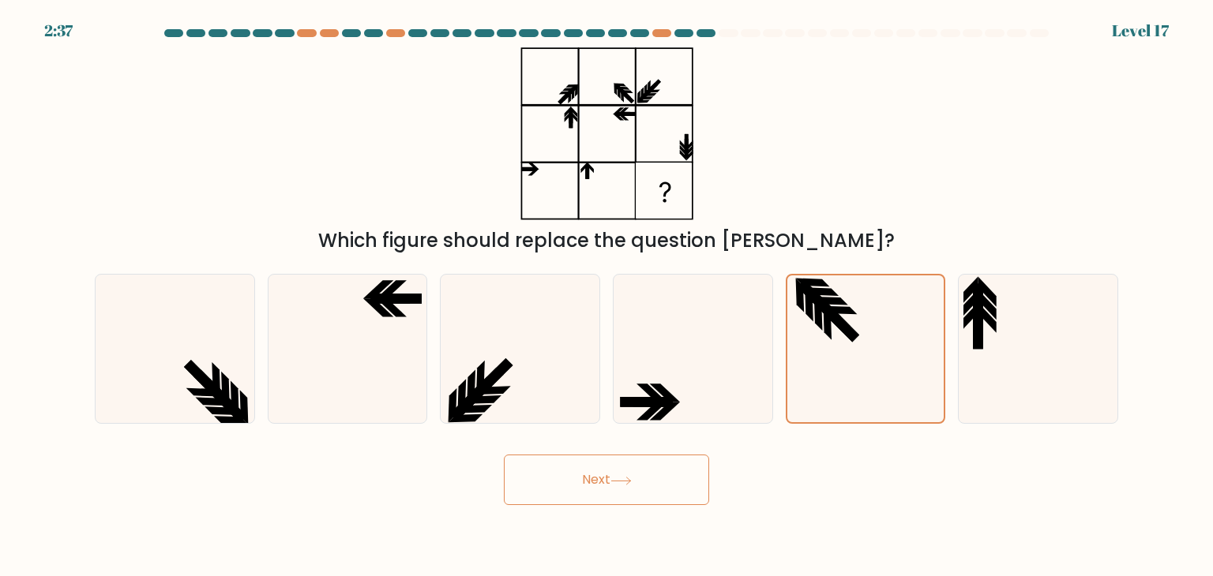
click at [632, 477] on icon at bounding box center [620, 481] width 21 height 9
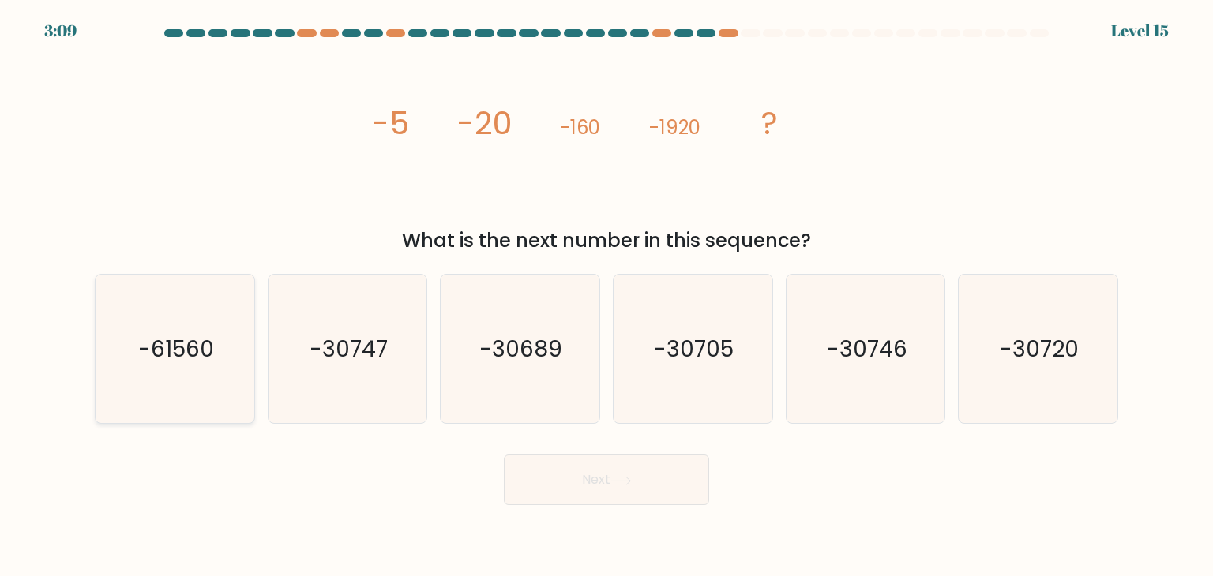
click at [182, 370] on icon "-61560" at bounding box center [174, 349] width 148 height 148
click at [606, 296] on input "a. -61560" at bounding box center [606, 292] width 1 height 8
radio input "true"
click at [634, 475] on button "Next" at bounding box center [606, 480] width 205 height 51
click at [609, 484] on button "Next" at bounding box center [606, 480] width 205 height 51
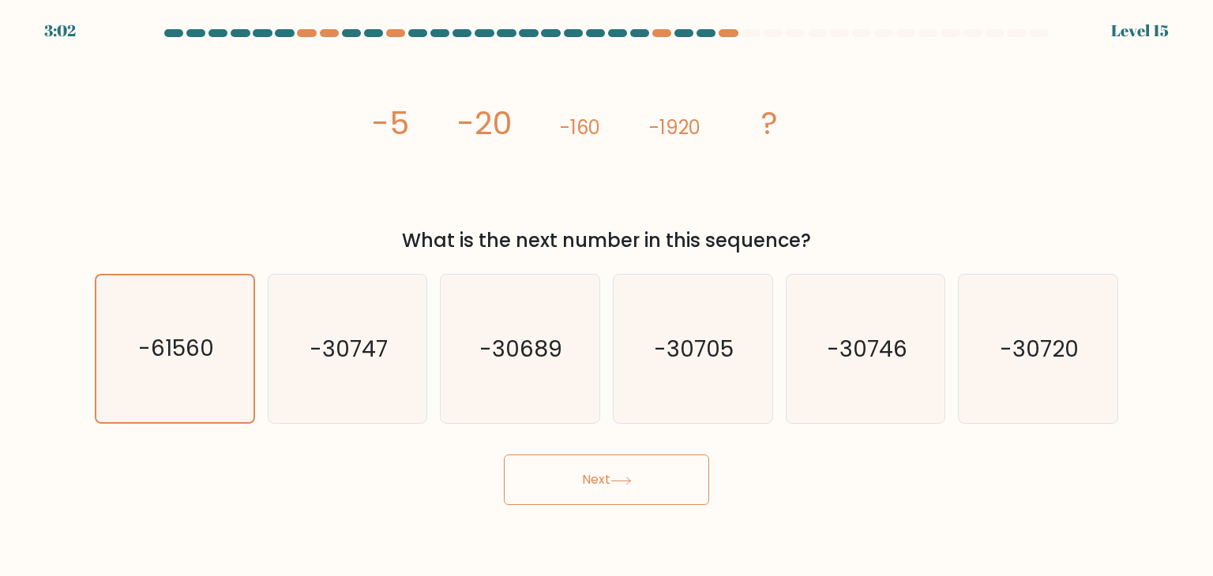
click at [677, 482] on button "Next" at bounding box center [606, 480] width 205 height 51
click at [622, 479] on icon at bounding box center [620, 481] width 21 height 9
click at [346, 374] on icon "-30747" at bounding box center [347, 349] width 148 height 148
click at [606, 296] on input "b. -30747" at bounding box center [606, 292] width 1 height 8
radio input "true"
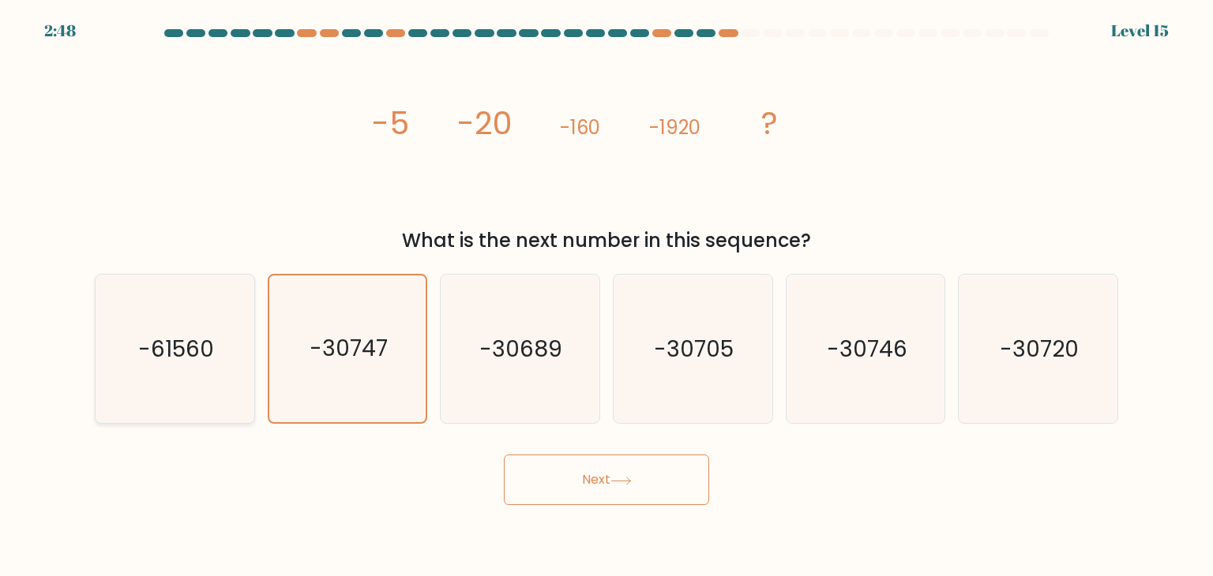
click at [172, 326] on icon "-61560" at bounding box center [174, 349] width 148 height 148
click at [606, 296] on input "a. -61560" at bounding box center [606, 292] width 1 height 8
radio input "true"
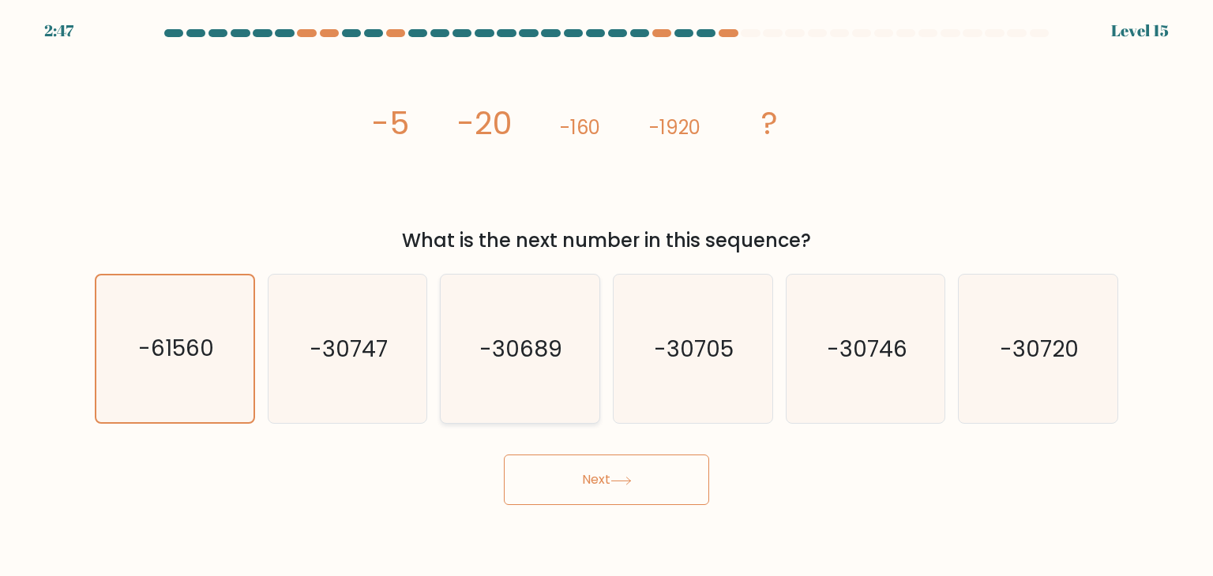
click at [525, 349] on text "-30689" at bounding box center [521, 349] width 83 height 32
click at [606, 296] on input "c. -30689" at bounding box center [606, 292] width 1 height 8
radio input "true"
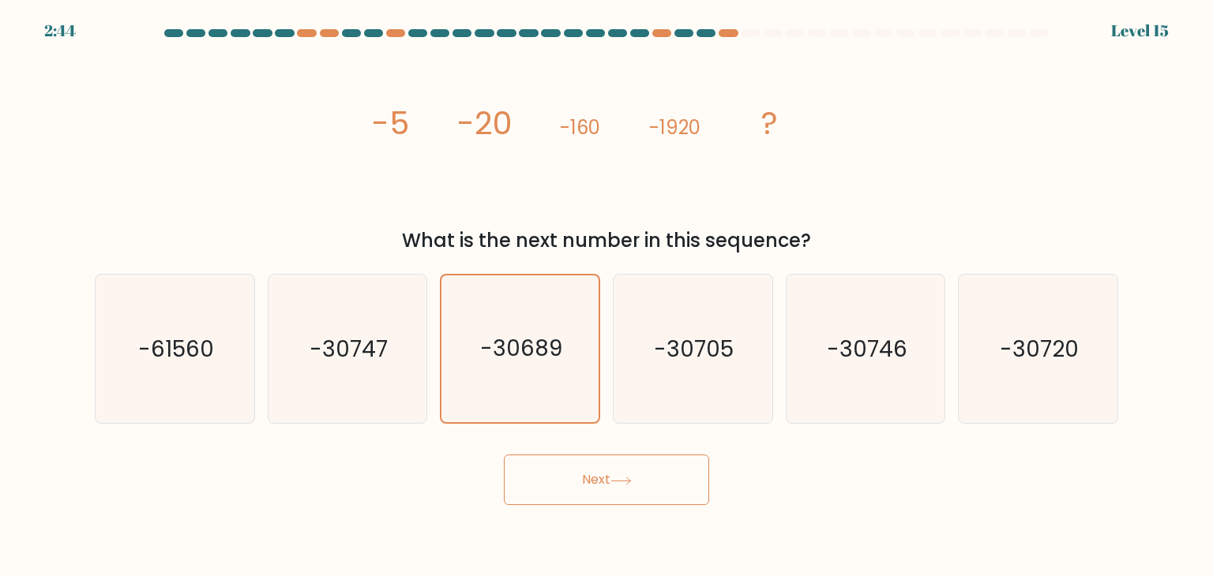
click at [595, 472] on button "Next" at bounding box center [606, 480] width 205 height 51
click at [186, 361] on text "-61560" at bounding box center [176, 349] width 76 height 32
click at [606, 296] on input "a. -61560" at bounding box center [606, 292] width 1 height 8
radio input "true"
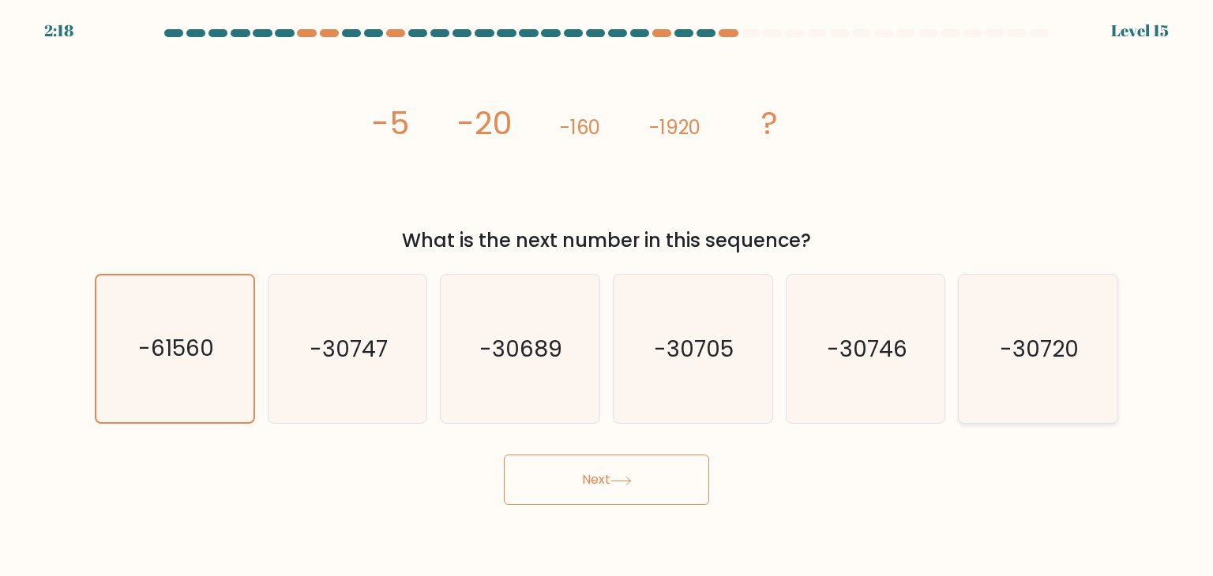
click at [1058, 377] on icon "-30720" at bounding box center [1037, 349] width 148 height 148
click at [607, 296] on input "f. -30720" at bounding box center [606, 292] width 1 height 8
radio input "true"
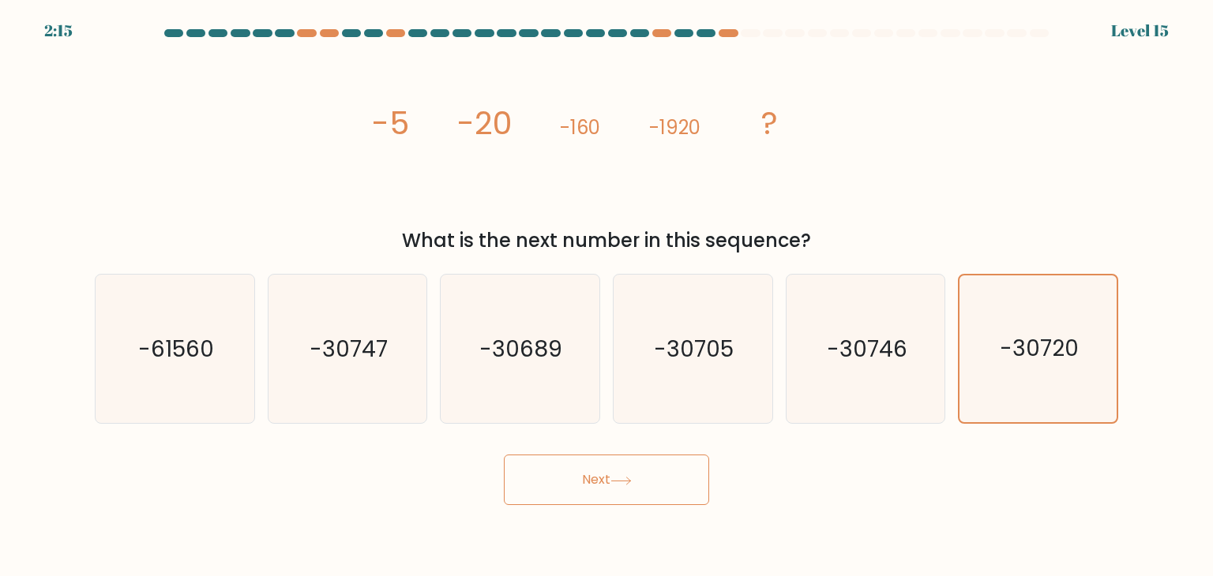
click at [657, 490] on button "Next" at bounding box center [606, 480] width 205 height 51
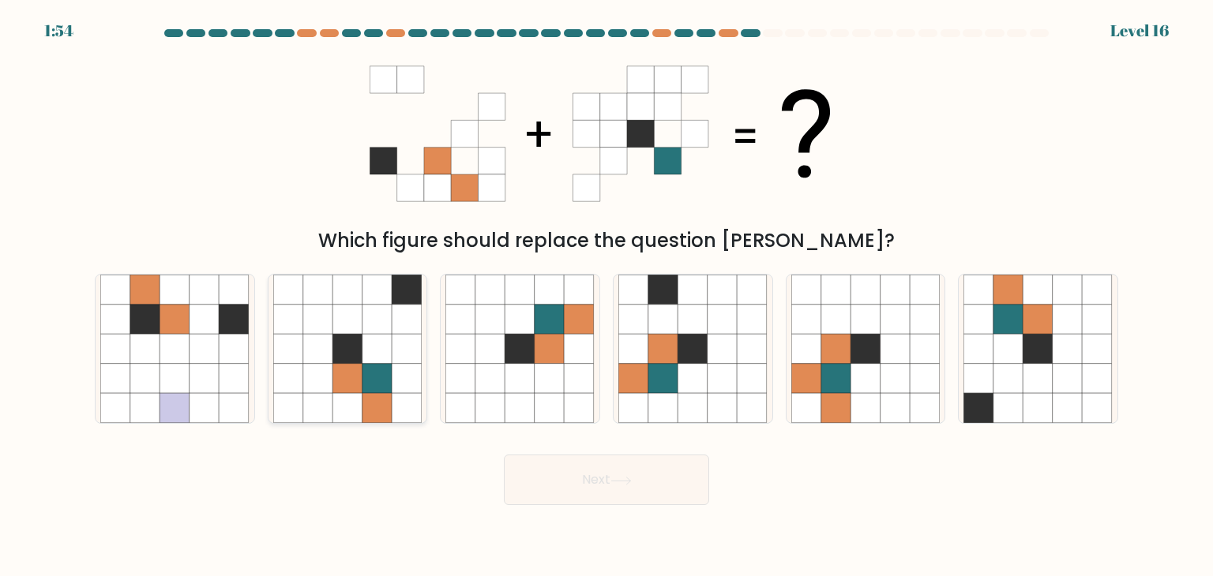
click at [399, 412] on icon at bounding box center [407, 409] width 30 height 30
click at [606, 296] on input "b." at bounding box center [606, 292] width 1 height 8
radio input "true"
click at [642, 484] on button "Next" at bounding box center [606, 480] width 205 height 51
click at [546, 441] on form at bounding box center [606, 267] width 1213 height 476
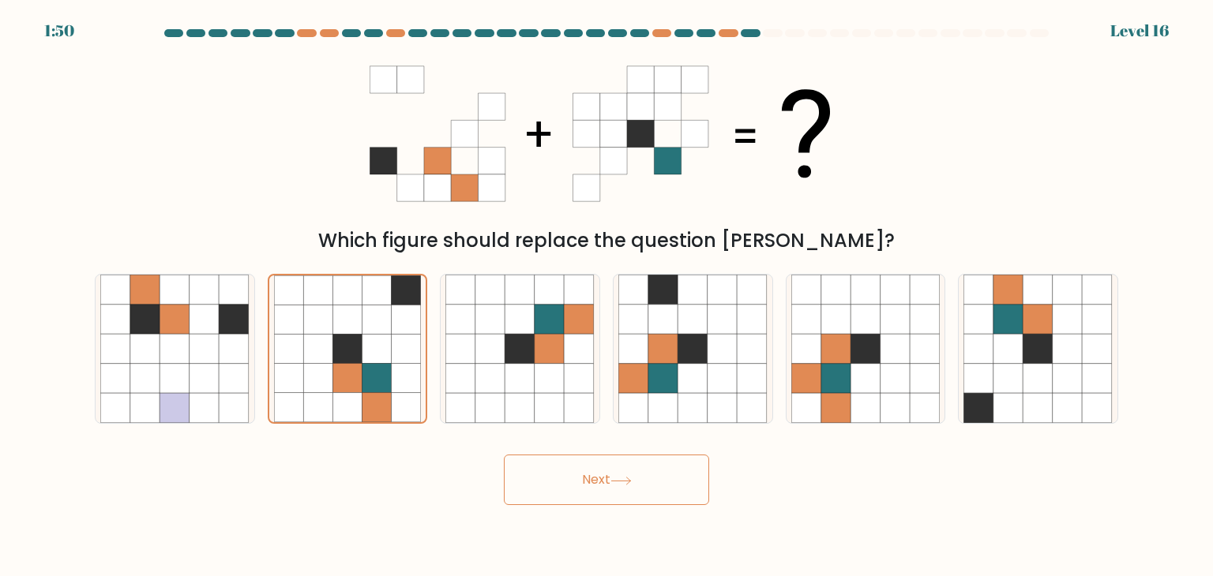
click at [528, 476] on button "Next" at bounding box center [606, 480] width 205 height 51
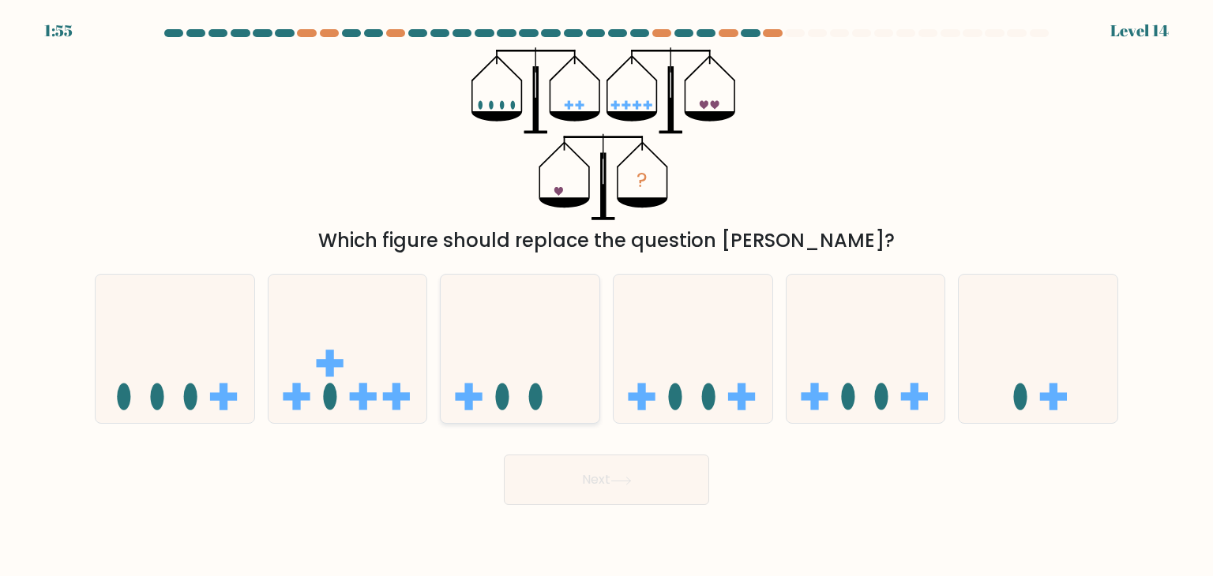
click at [567, 320] on icon at bounding box center [520, 348] width 159 height 131
click at [606, 296] on input "c." at bounding box center [606, 292] width 1 height 8
radio input "true"
click at [606, 461] on button "Next" at bounding box center [606, 480] width 205 height 51
click at [649, 476] on button "Next" at bounding box center [606, 480] width 205 height 51
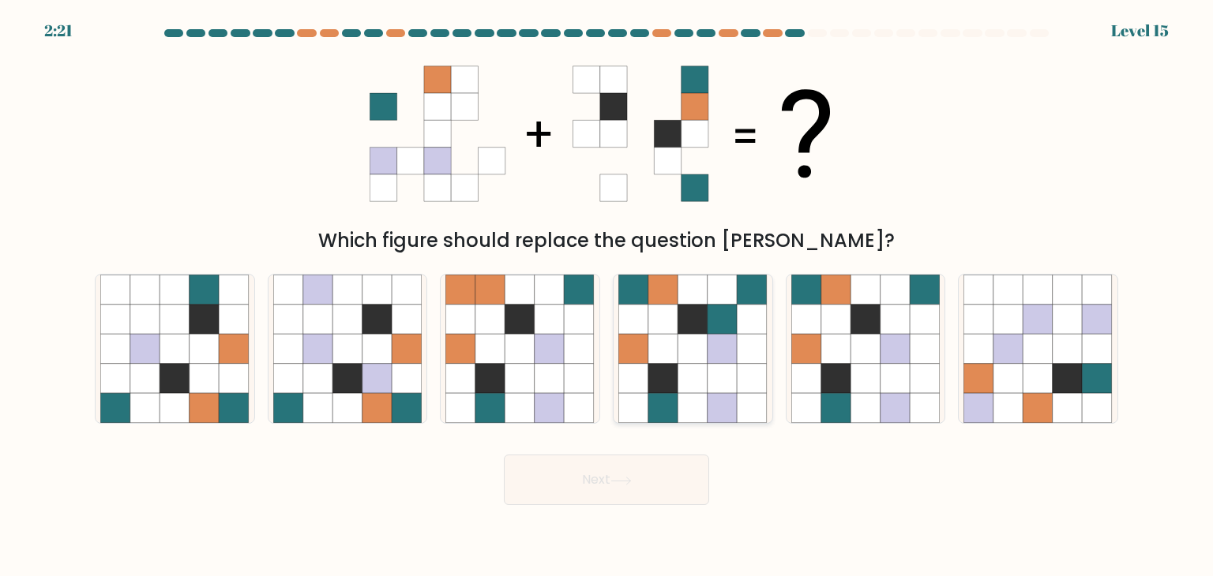
click at [689, 385] on icon at bounding box center [693, 379] width 30 height 30
click at [607, 296] on input "d." at bounding box center [606, 292] width 1 height 8
radio input "true"
click at [619, 502] on button "Next" at bounding box center [606, 480] width 205 height 51
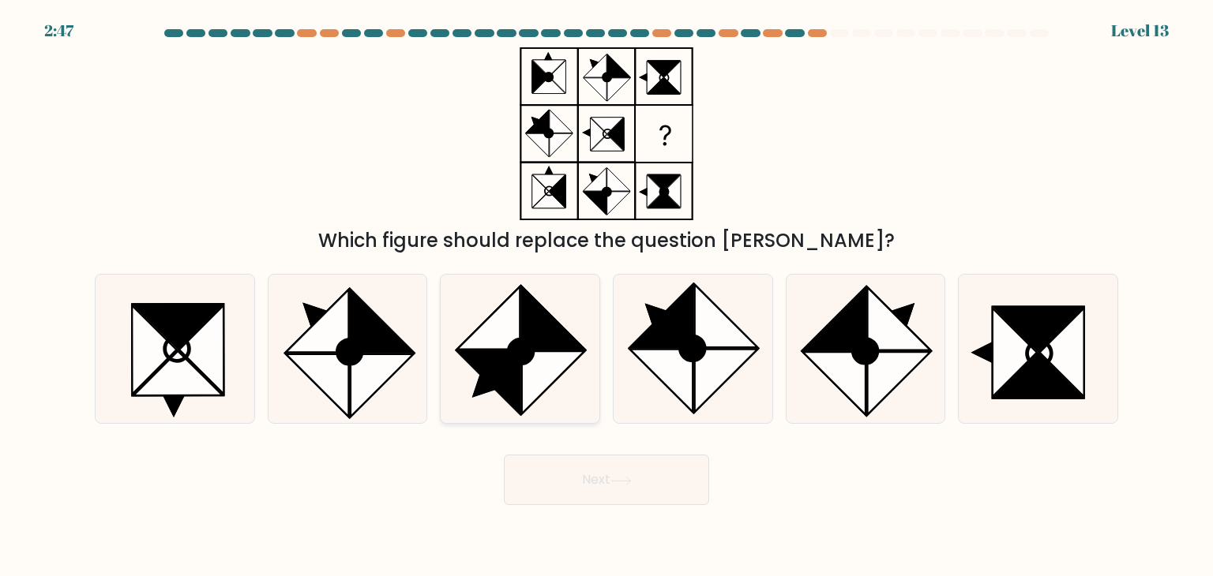
click at [490, 396] on icon at bounding box center [519, 349] width 148 height 148
click at [606, 296] on input "c." at bounding box center [606, 292] width 1 height 8
radio input "true"
click at [629, 494] on button "Next" at bounding box center [606, 480] width 205 height 51
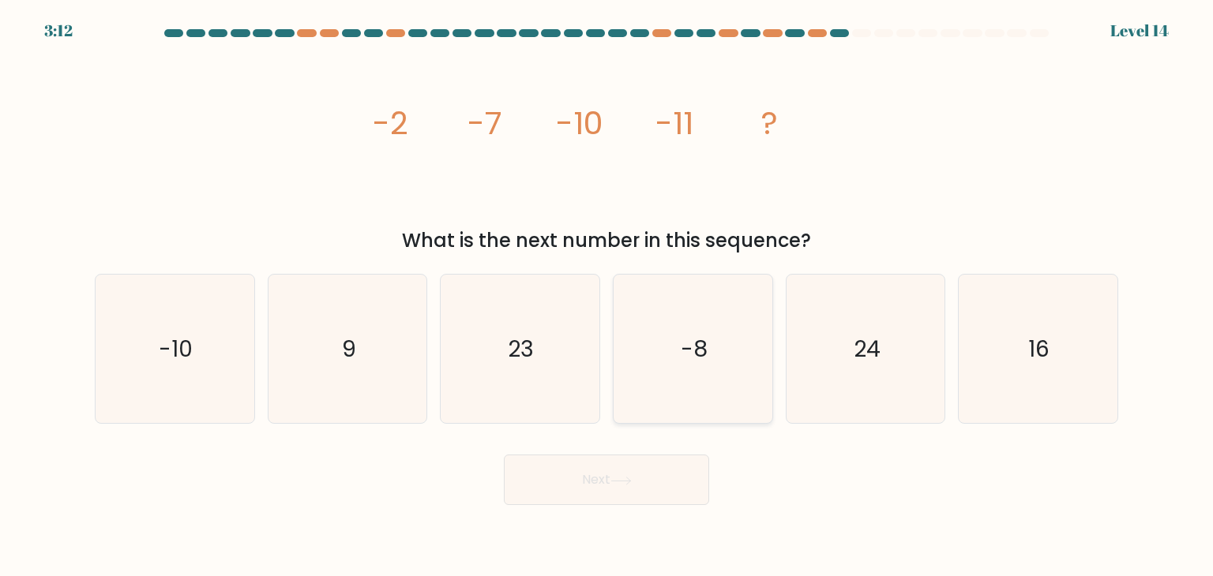
click at [653, 345] on icon "-8" at bounding box center [692, 349] width 148 height 148
click at [607, 296] on input "d. -8" at bounding box center [606, 292] width 1 height 8
radio input "true"
click at [600, 497] on button "Next" at bounding box center [606, 480] width 205 height 51
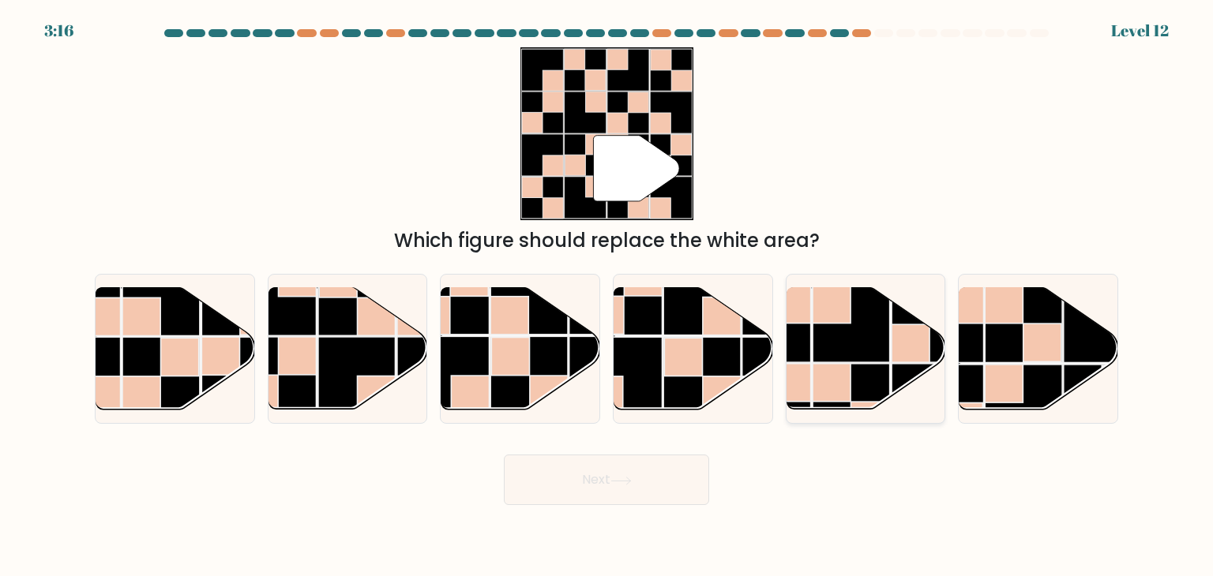
click at [920, 332] on rect at bounding box center [911, 344] width 38 height 38
click at [607, 296] on input "e." at bounding box center [606, 292] width 1 height 8
radio input "true"
click at [648, 485] on button "Next" at bounding box center [606, 480] width 205 height 51
click at [640, 490] on button "Next" at bounding box center [606, 480] width 205 height 51
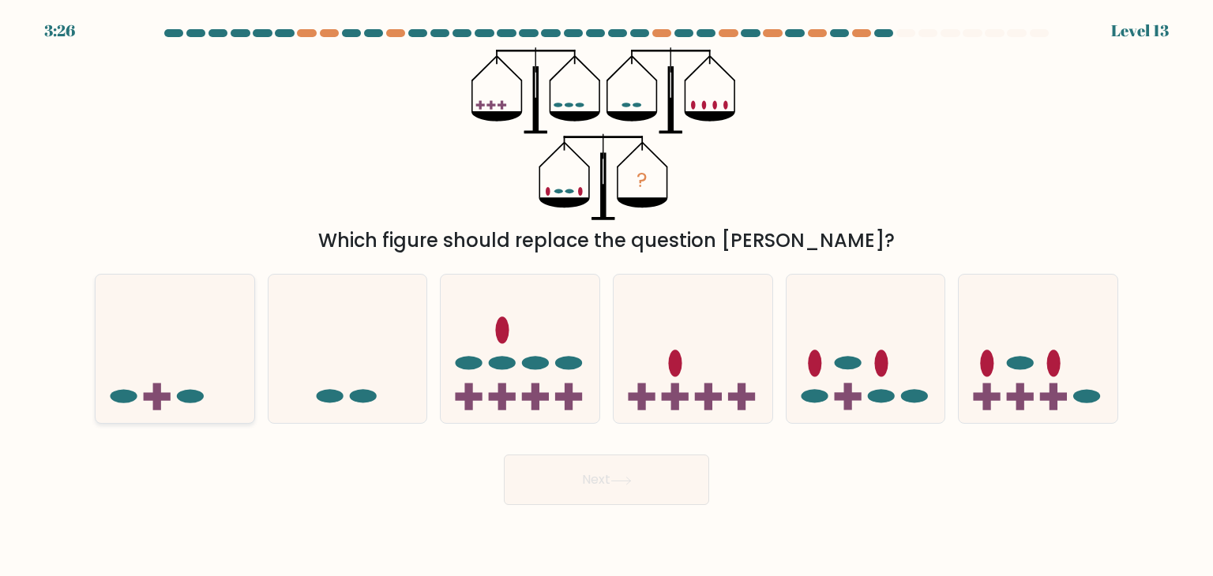
click at [207, 381] on icon at bounding box center [175, 348] width 159 height 131
click at [606, 296] on input "a." at bounding box center [606, 292] width 1 height 8
radio input "true"
click at [595, 486] on button "Next" at bounding box center [606, 480] width 205 height 51
click at [636, 482] on button "Next" at bounding box center [606, 480] width 205 height 51
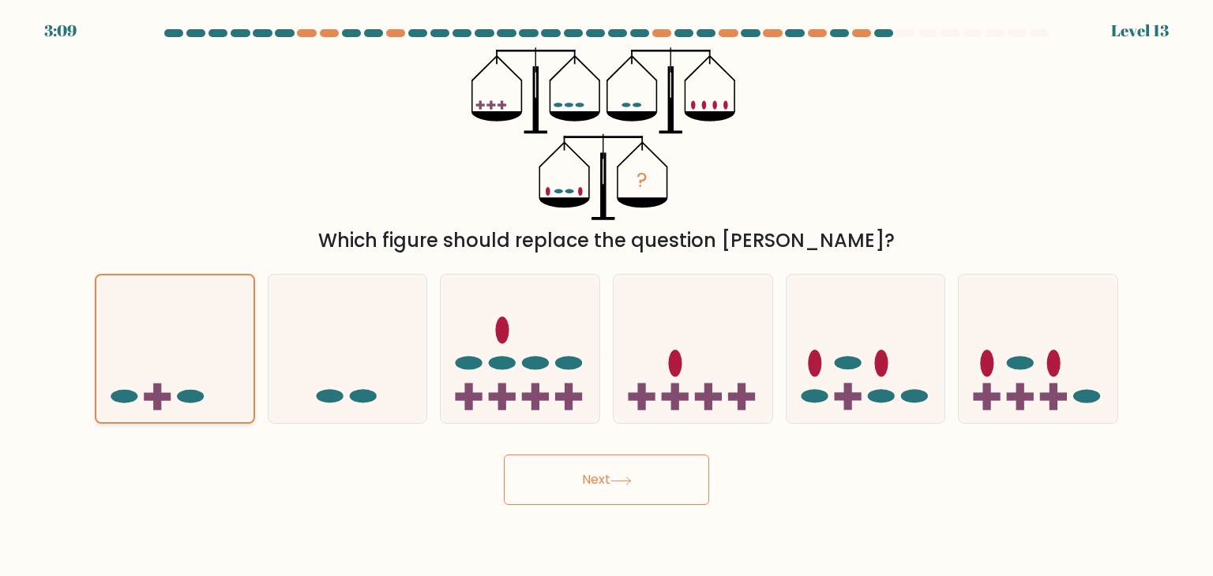
click at [209, 369] on icon at bounding box center [174, 349] width 157 height 130
click at [606, 296] on input "a." at bounding box center [606, 292] width 1 height 8
click at [604, 485] on button "Next" at bounding box center [606, 480] width 205 height 51
click at [195, 328] on icon at bounding box center [175, 348] width 159 height 131
click at [606, 296] on input "a." at bounding box center [606, 292] width 1 height 8
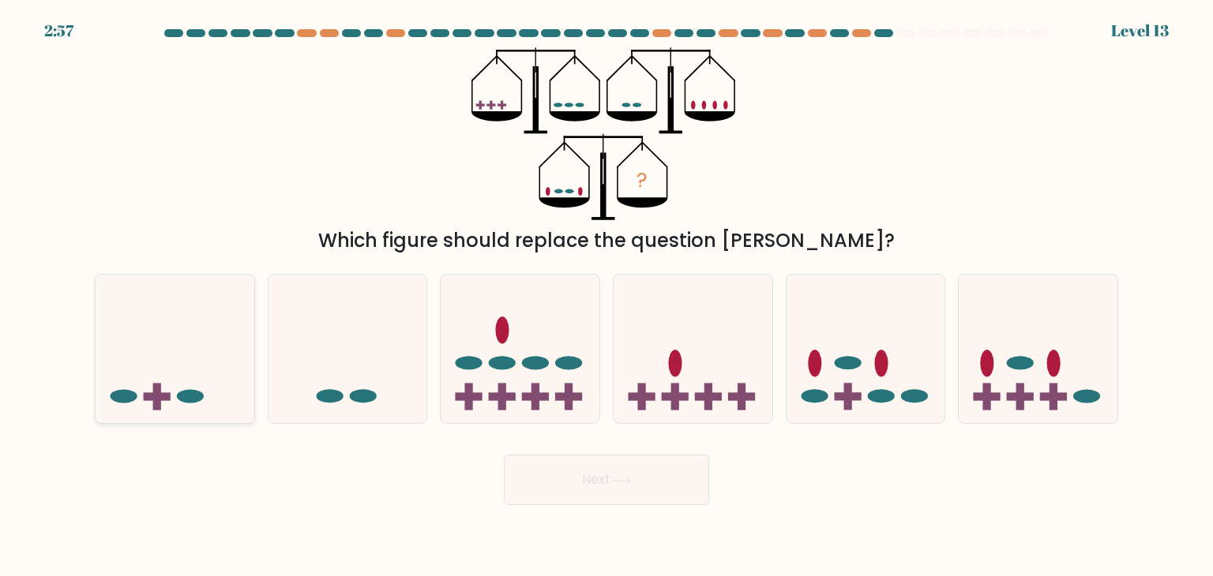
radio input "true"
click at [556, 475] on button "Next" at bounding box center [606, 480] width 205 height 51
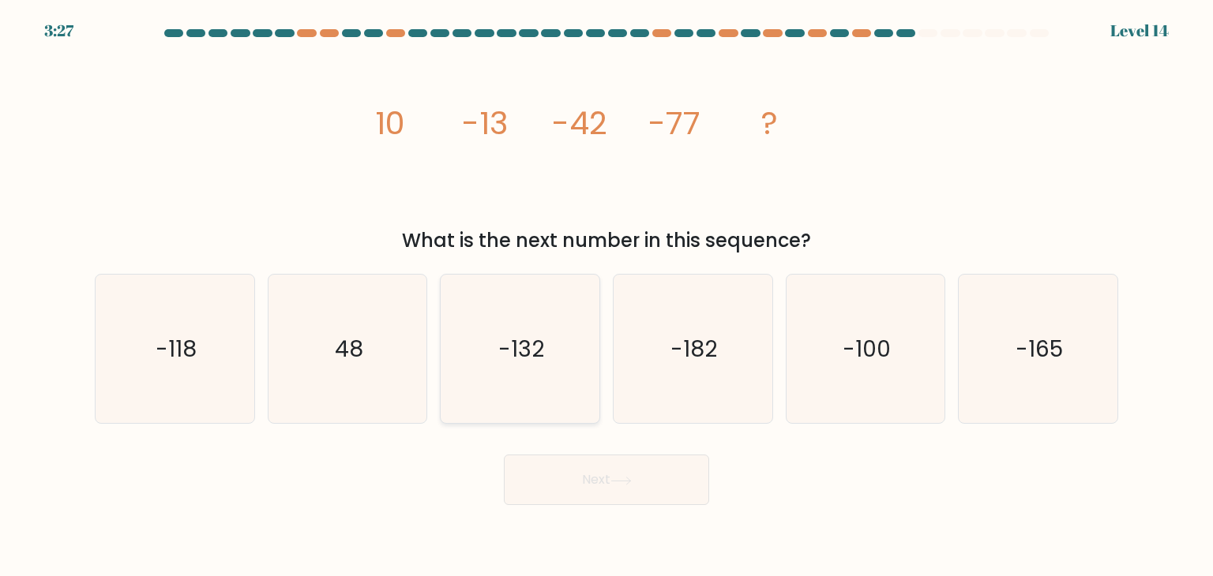
click at [515, 343] on text "-132" at bounding box center [522, 349] width 46 height 32
click at [606, 296] on input "c. -132" at bounding box center [606, 292] width 1 height 8
radio input "true"
click at [629, 485] on icon at bounding box center [620, 481] width 21 height 9
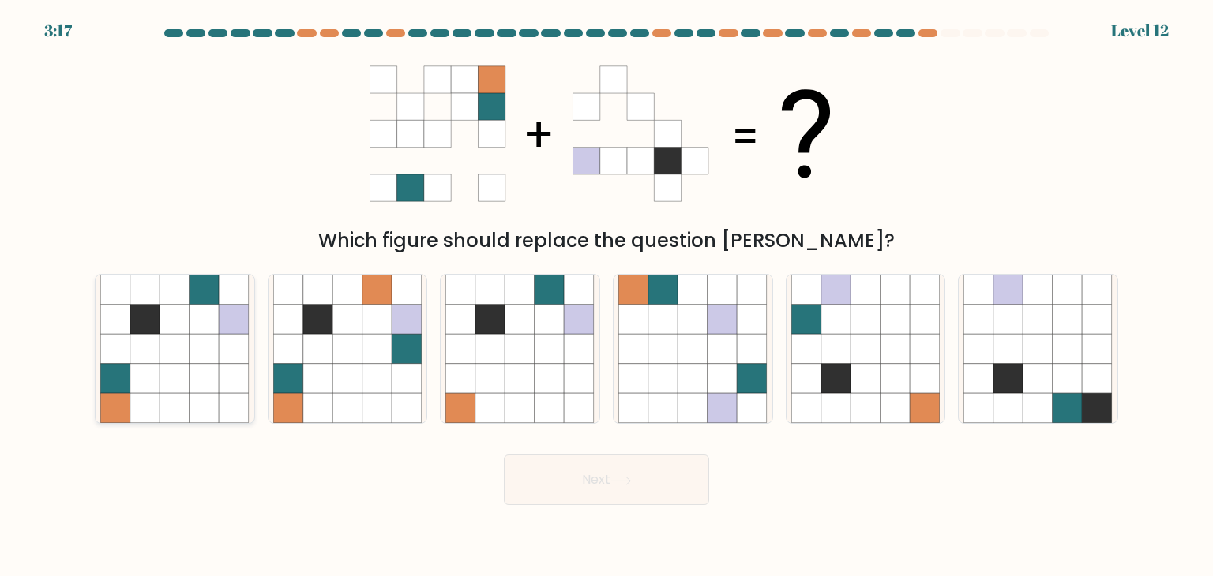
click at [202, 358] on icon at bounding box center [205, 349] width 30 height 30
click at [606, 296] on input "a." at bounding box center [606, 292] width 1 height 8
radio input "true"
click at [638, 484] on button "Next" at bounding box center [606, 480] width 205 height 51
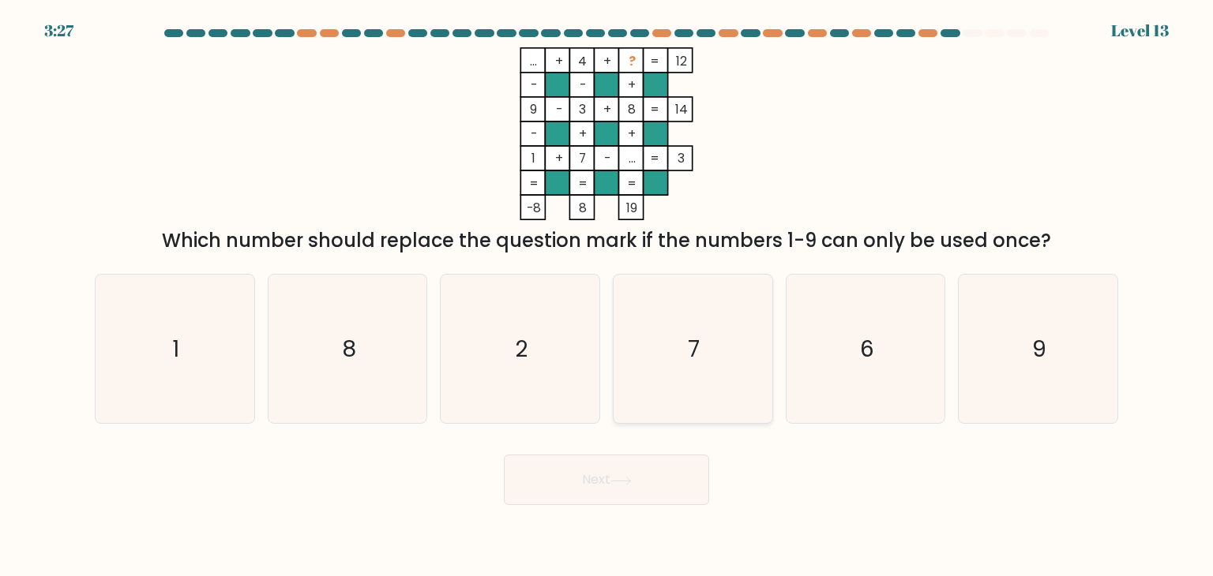
click at [698, 332] on icon "7" at bounding box center [692, 349] width 148 height 148
click at [607, 296] on input "d. 7" at bounding box center [606, 292] width 1 height 8
radio input "true"
click at [840, 355] on icon "6" at bounding box center [865, 349] width 148 height 148
click at [607, 296] on input "e. 6" at bounding box center [606, 292] width 1 height 8
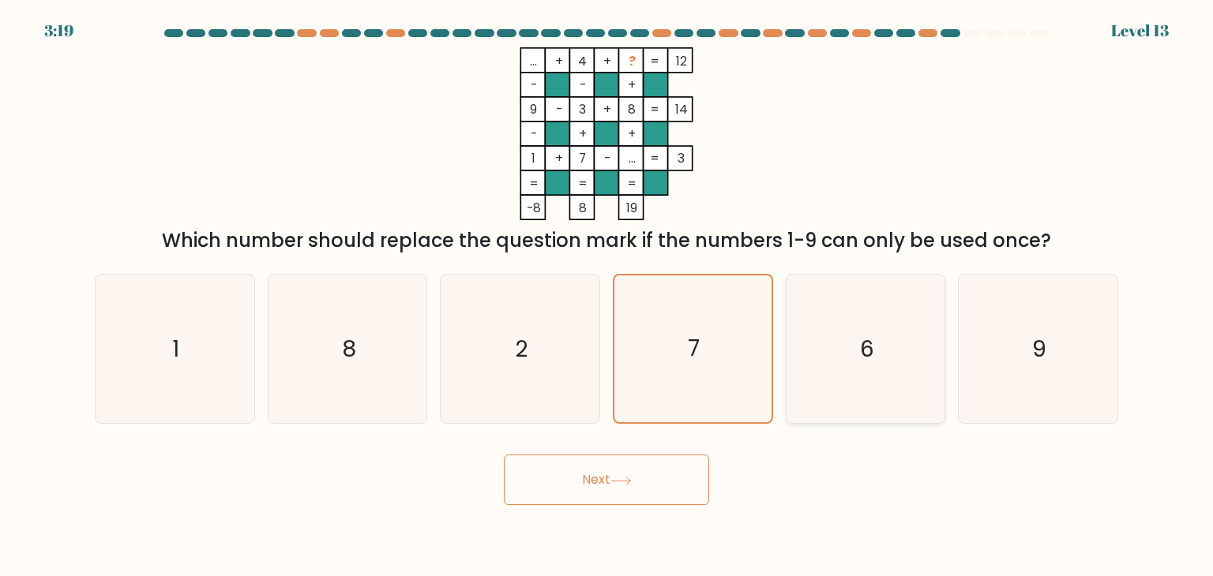
radio input "true"
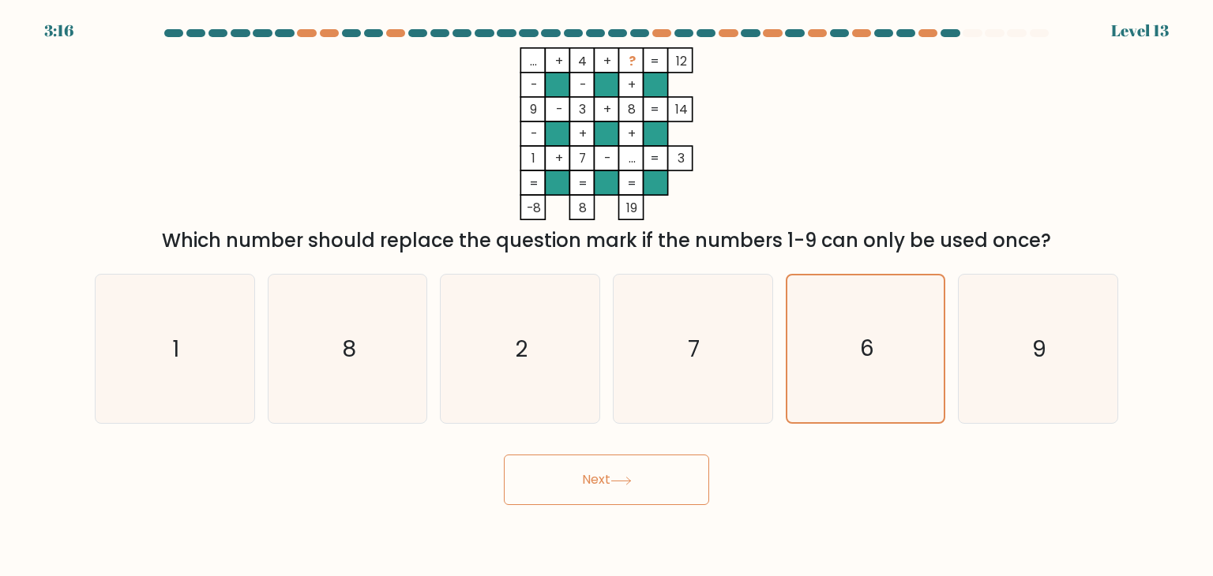
click at [636, 478] on button "Next" at bounding box center [606, 480] width 205 height 51
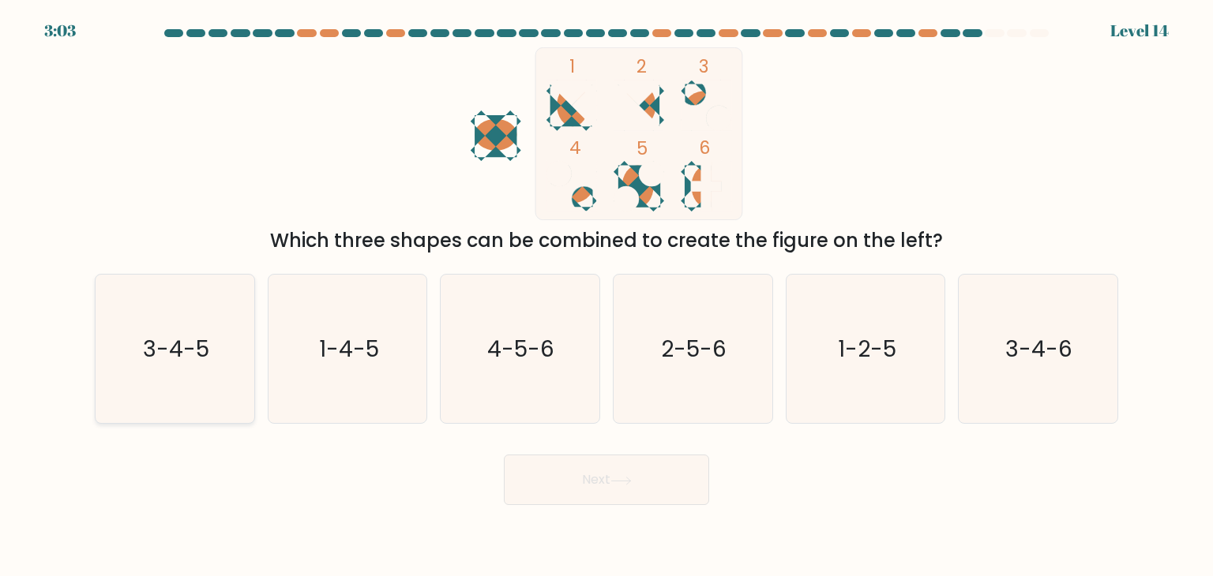
click at [195, 370] on icon "3-4-5" at bounding box center [174, 349] width 148 height 148
click at [606, 296] on input "a. 3-4-5" at bounding box center [606, 292] width 1 height 8
radio input "true"
click at [630, 480] on icon at bounding box center [620, 480] width 19 height 7
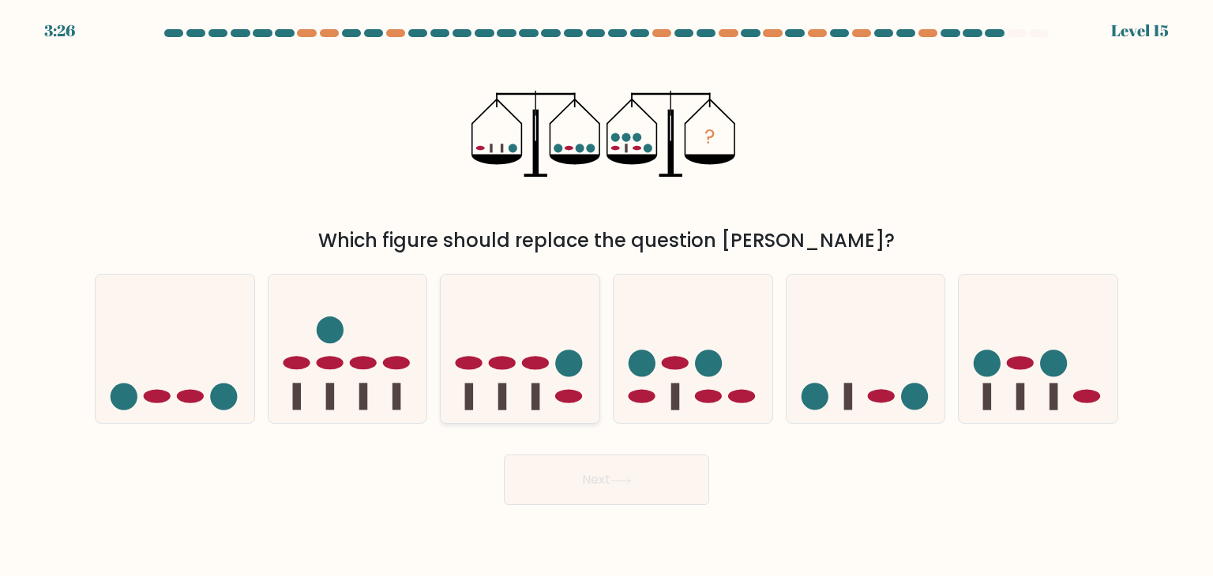
click at [493, 367] on ellipse at bounding box center [502, 363] width 27 height 13
click at [606, 296] on input "c." at bounding box center [606, 292] width 1 height 8
radio input "true"
click at [633, 471] on button "Next" at bounding box center [606, 480] width 205 height 51
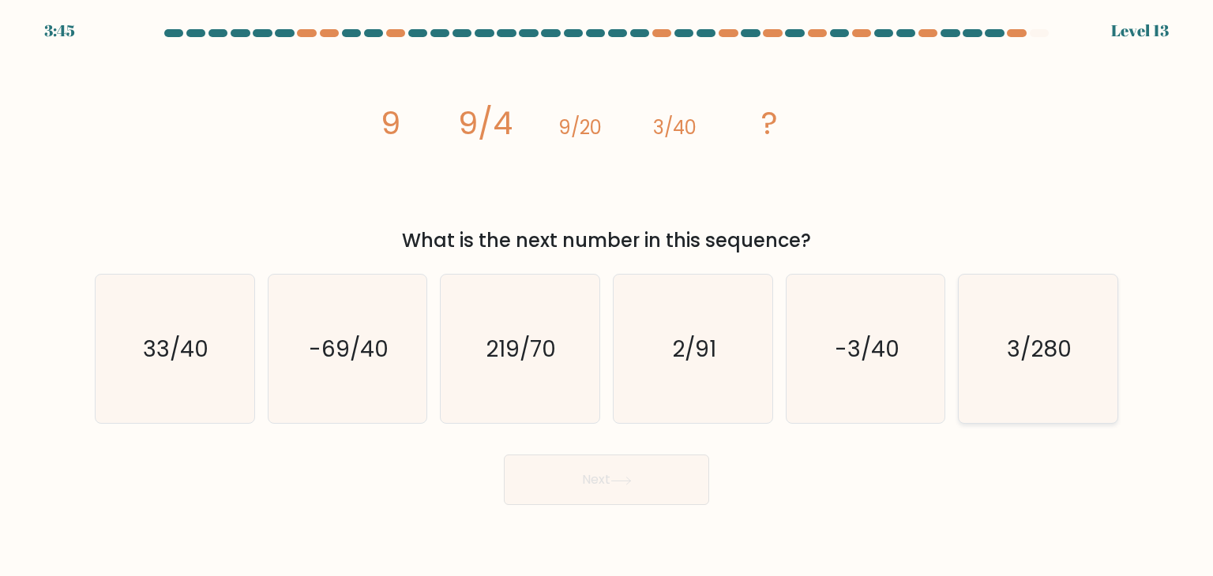
click at [1027, 320] on icon "3/280" at bounding box center [1037, 349] width 148 height 148
click at [607, 296] on input "f. 3/280" at bounding box center [606, 292] width 1 height 8
radio input "true"
click at [616, 493] on button "Next" at bounding box center [606, 480] width 205 height 51
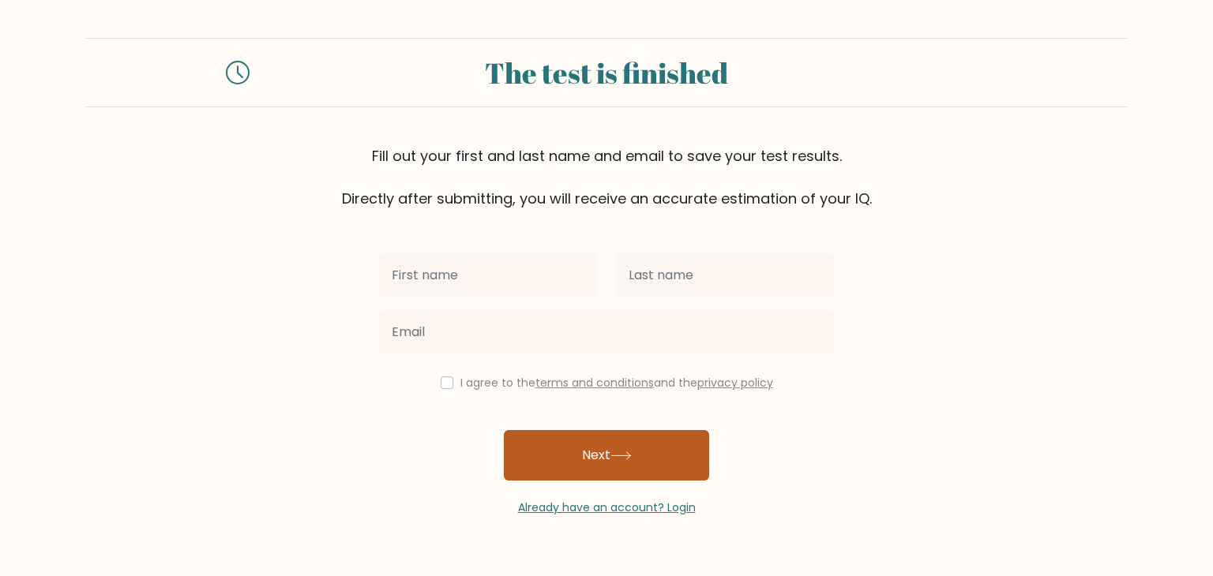
click at [662, 441] on button "Next" at bounding box center [606, 455] width 205 height 51
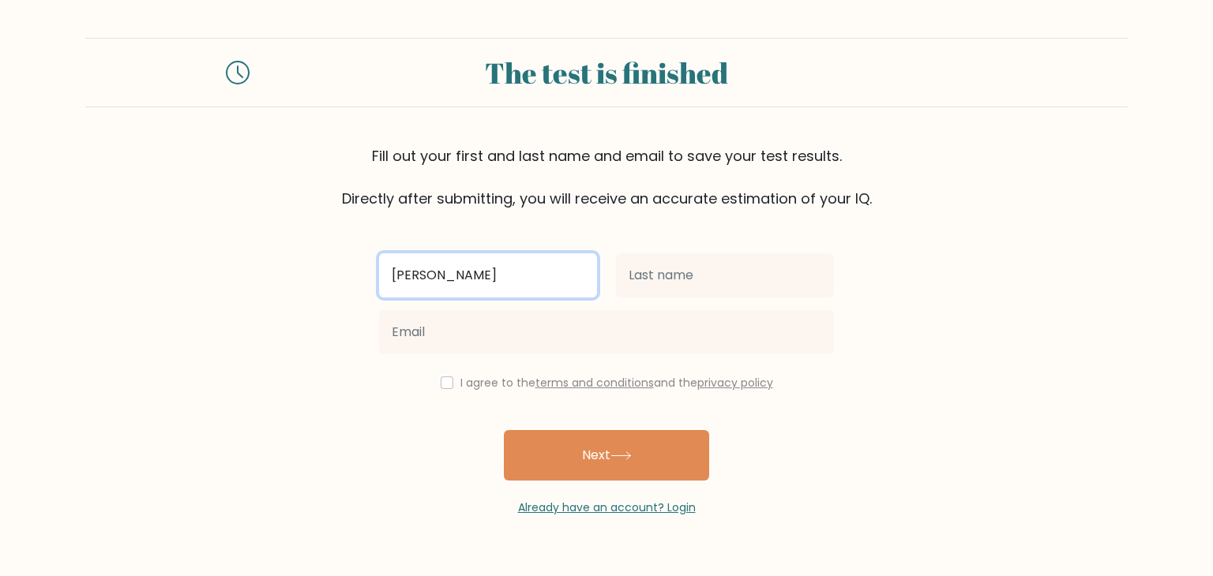
type input "[PERSON_NAME]"
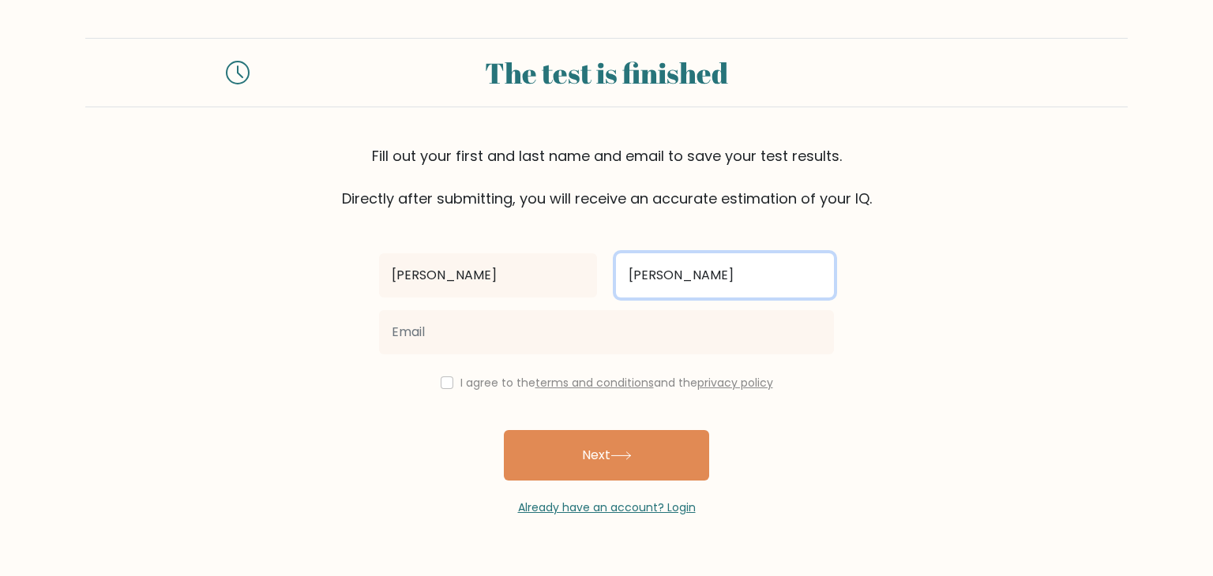
type input "suwyn"
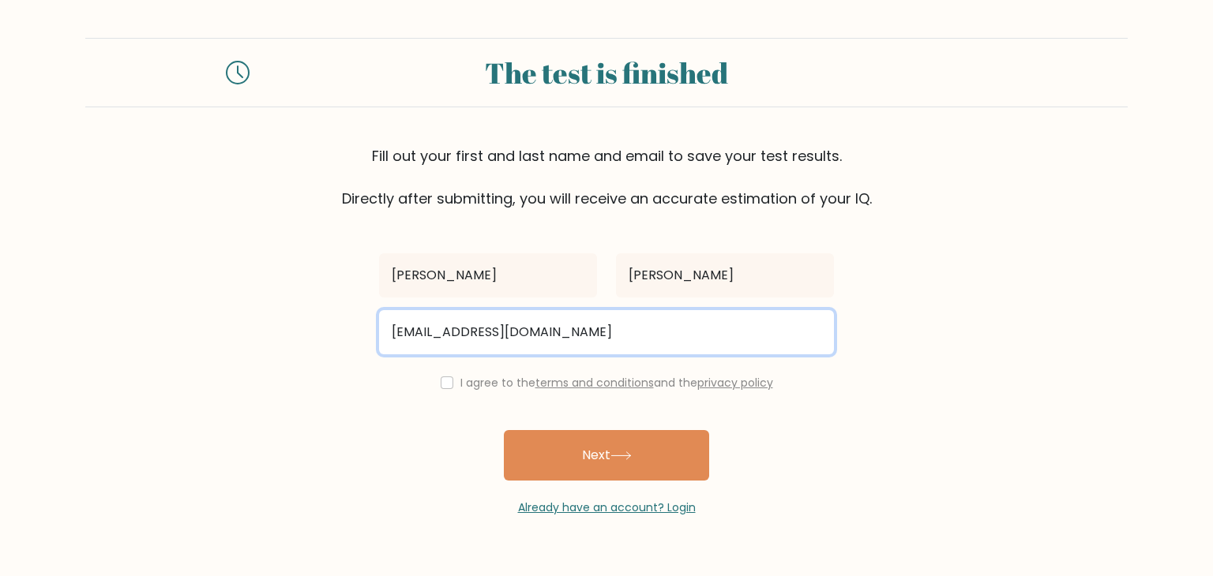
type input "trekay83@yahoo.com"
click at [504, 430] on button "Next" at bounding box center [606, 455] width 205 height 51
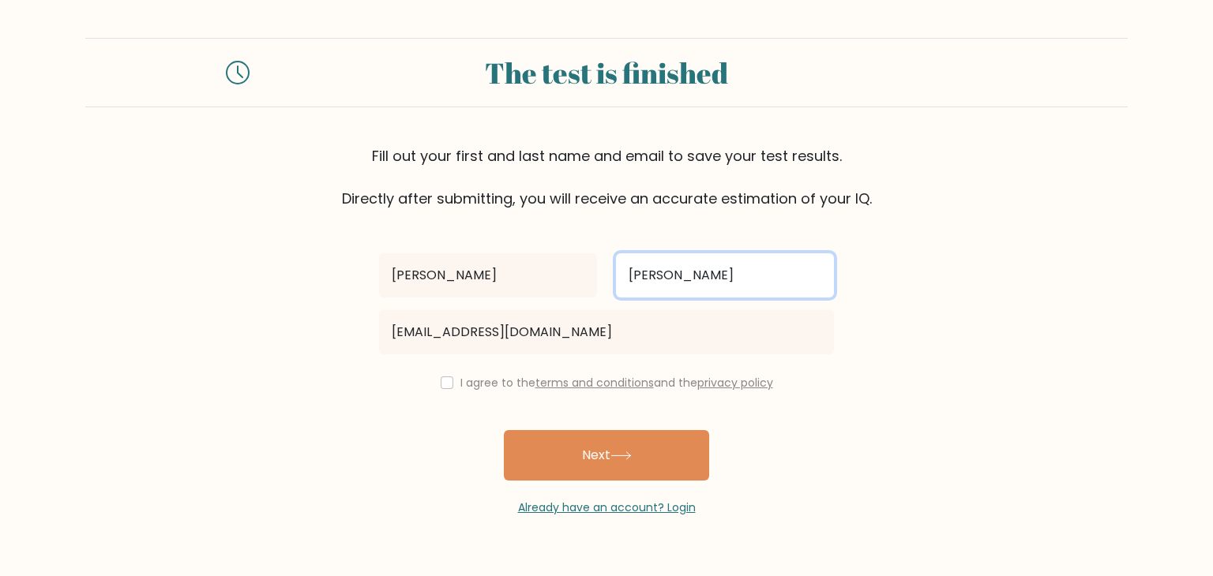
drag, startPoint x: 694, startPoint y: 276, endPoint x: 626, endPoint y: 279, distance: 68.0
click at [626, 279] on input "suwyn" at bounding box center [725, 275] width 218 height 44
type input "b"
type input "kay"
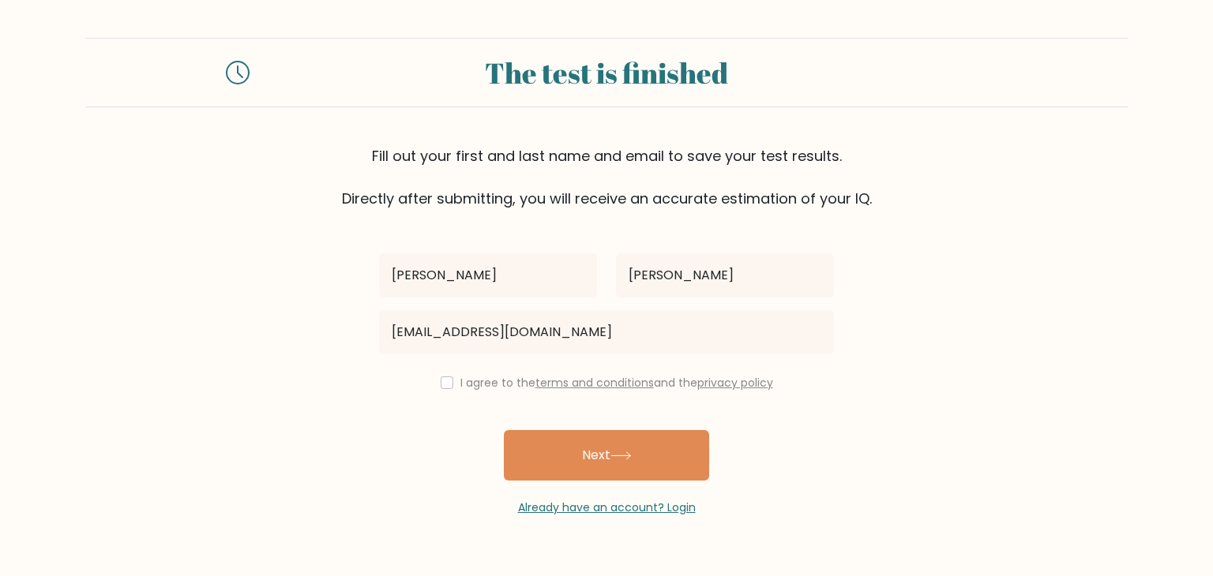
click at [436, 381] on div "I agree to the terms and conditions and the privacy policy" at bounding box center [607, 383] width 474 height 19
click at [445, 385] on input "checkbox" at bounding box center [447, 383] width 13 height 13
checkbox input "true"
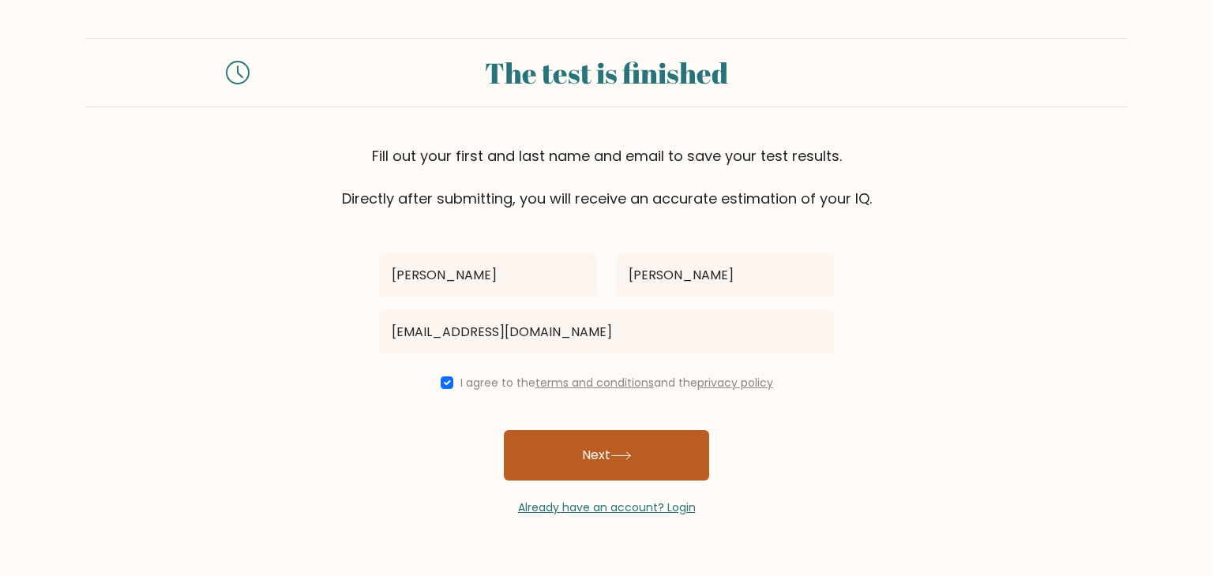
click at [569, 439] on button "Next" at bounding box center [606, 455] width 205 height 51
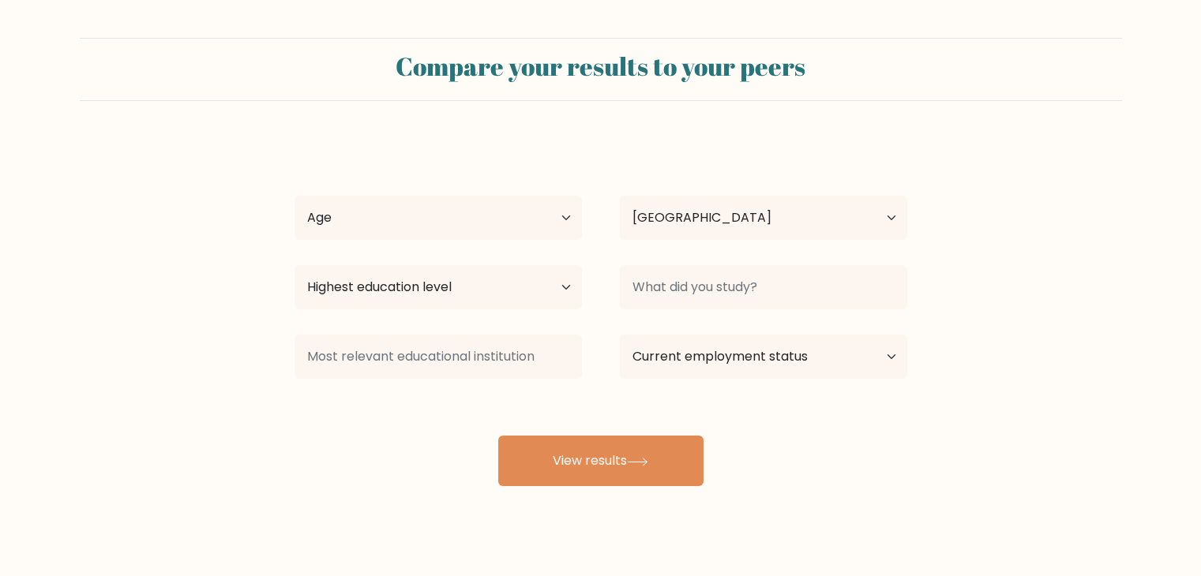
select select "US"
click at [518, 228] on select "Age Under [DEMOGRAPHIC_DATA] [DEMOGRAPHIC_DATA] [DEMOGRAPHIC_DATA] [DEMOGRAPHIC…" at bounding box center [438, 218] width 287 height 44
select select "35_44"
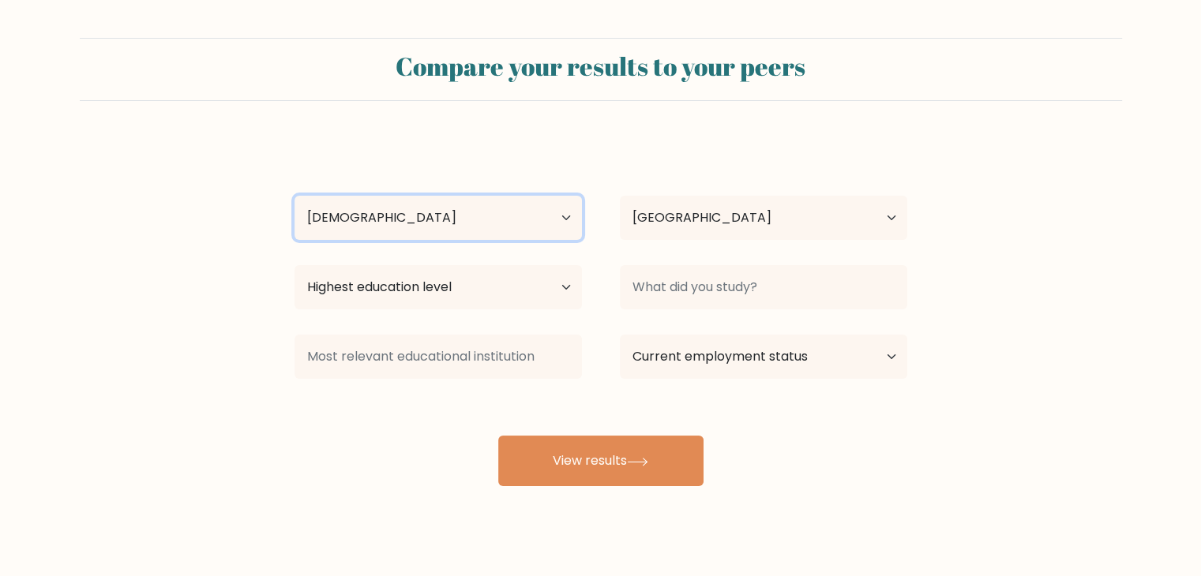
click at [295, 196] on select "Age Under [DEMOGRAPHIC_DATA] [DEMOGRAPHIC_DATA] [DEMOGRAPHIC_DATA] [DEMOGRAPHIC…" at bounding box center [438, 218] width 287 height 44
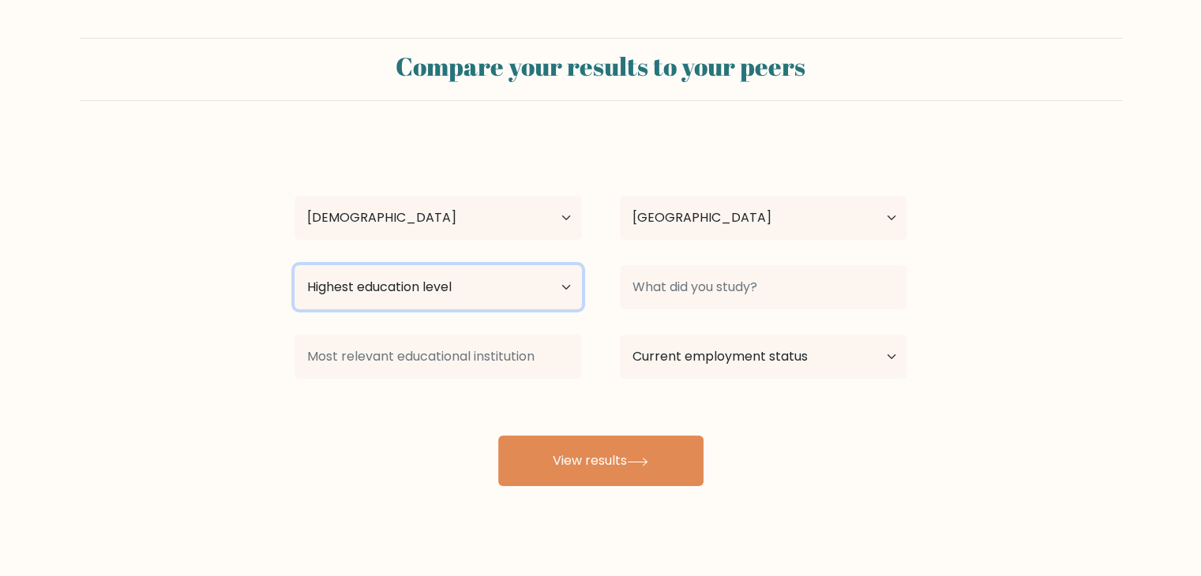
click at [495, 291] on select "Highest education level No schooling Primary Lower Secondary Upper Secondary Oc…" at bounding box center [438, 287] width 287 height 44
select select "masters_degree"
click at [295, 265] on select "Highest education level No schooling Primary Lower Secondary Upper Secondary Oc…" at bounding box center [438, 287] width 287 height 44
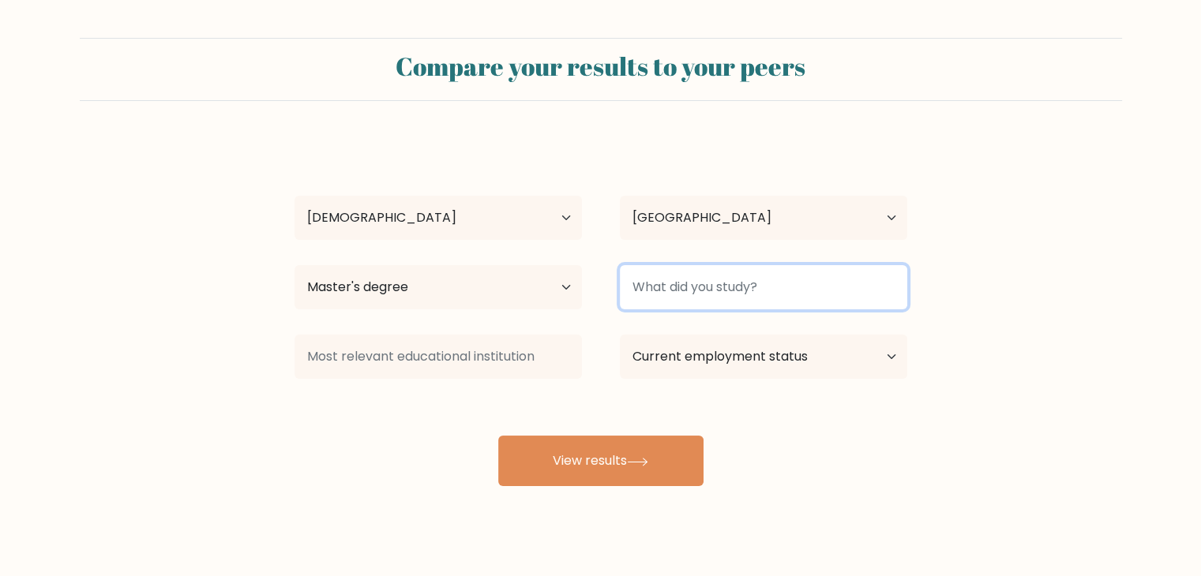
click at [705, 281] on input at bounding box center [763, 287] width 287 height 44
type input "Education"
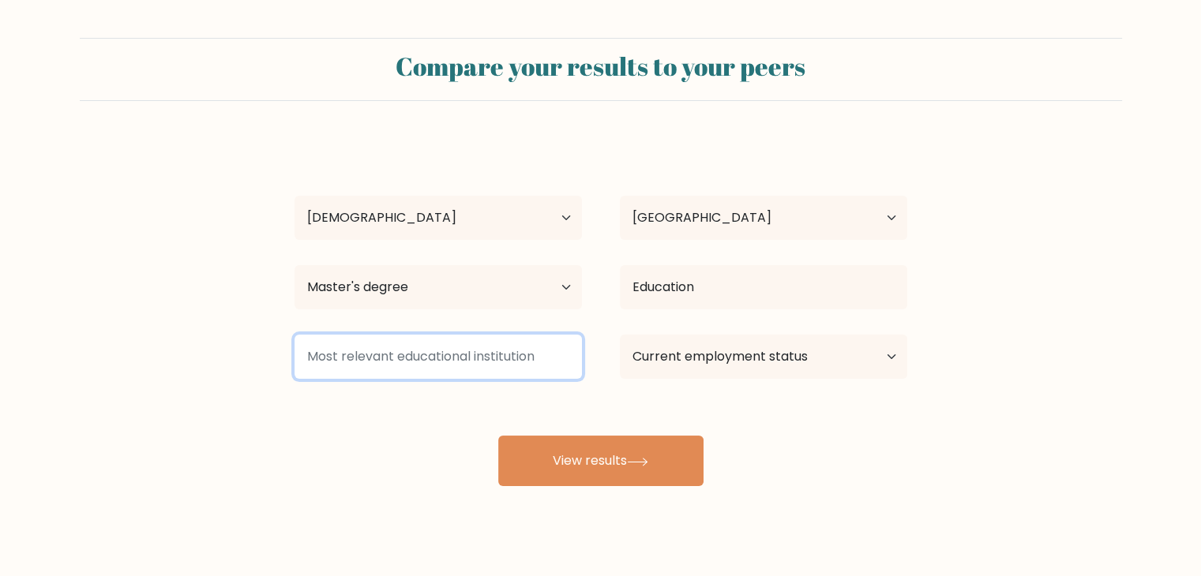
click at [464, 366] on input at bounding box center [438, 357] width 287 height 44
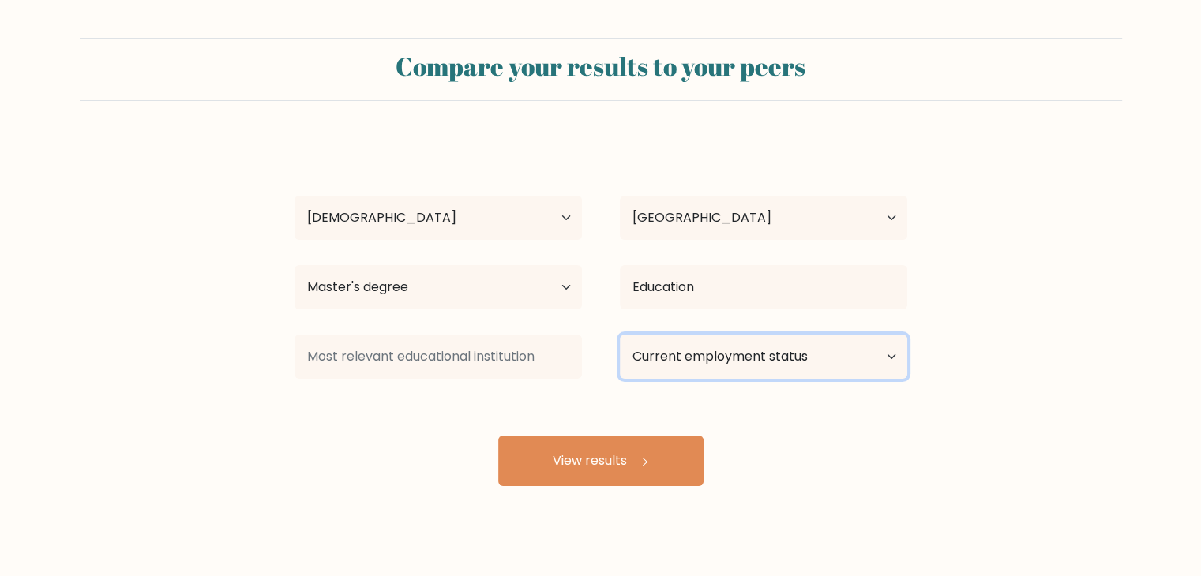
click at [715, 361] on select "Current employment status Employed Student Retired Other / prefer not to answer" at bounding box center [763, 357] width 287 height 44
select select "employed"
click at [620, 335] on select "Current employment status Employed Student Retired Other / prefer not to answer" at bounding box center [763, 357] width 287 height 44
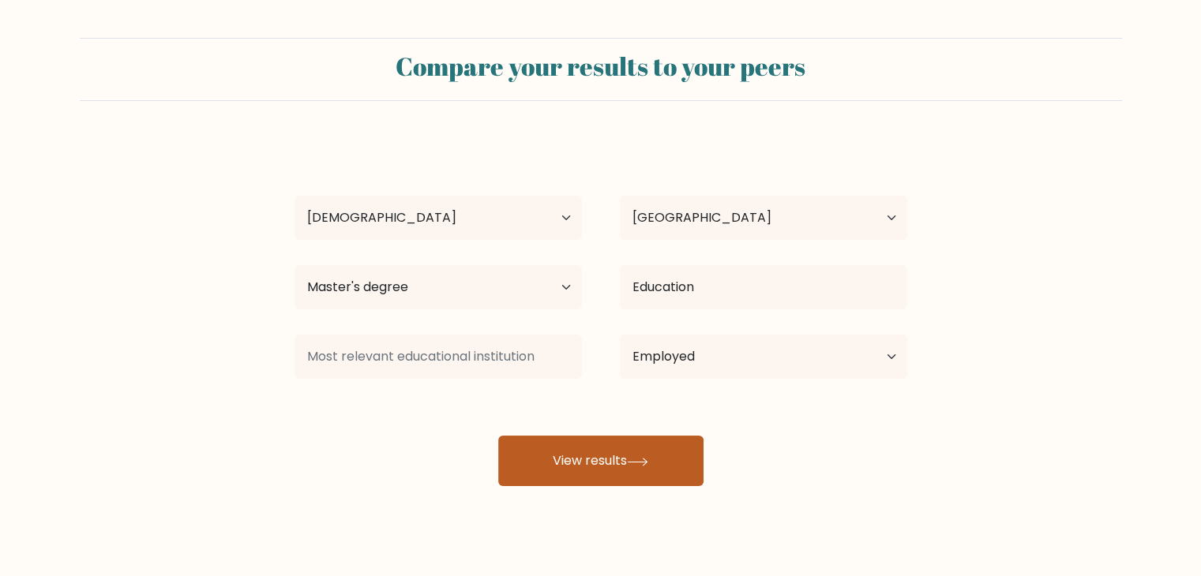
click at [648, 459] on icon at bounding box center [637, 462] width 21 height 9
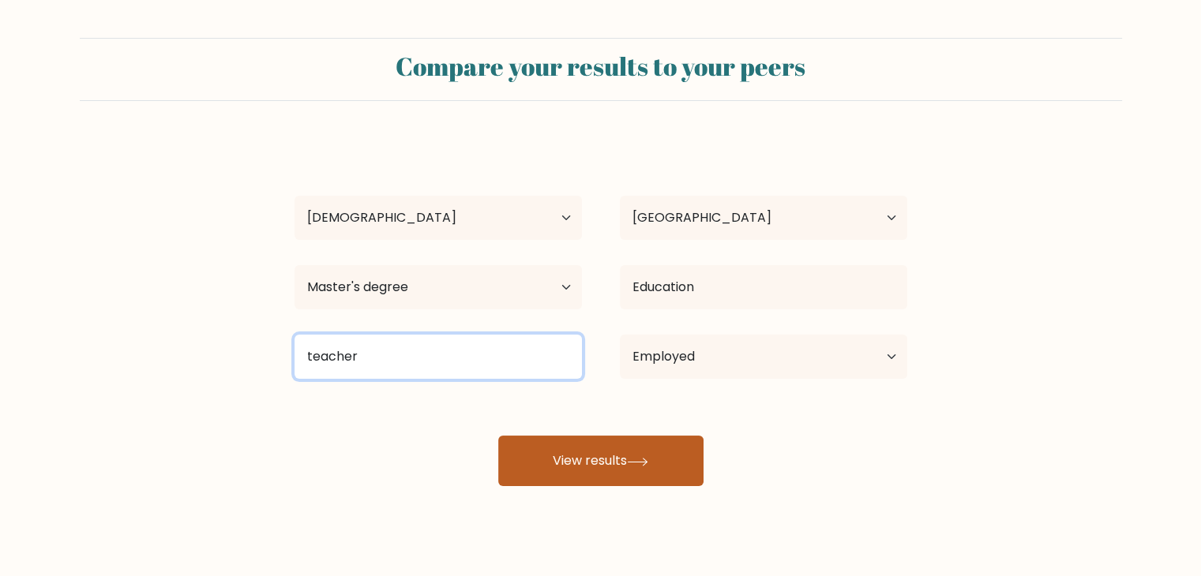
type input "teacher"
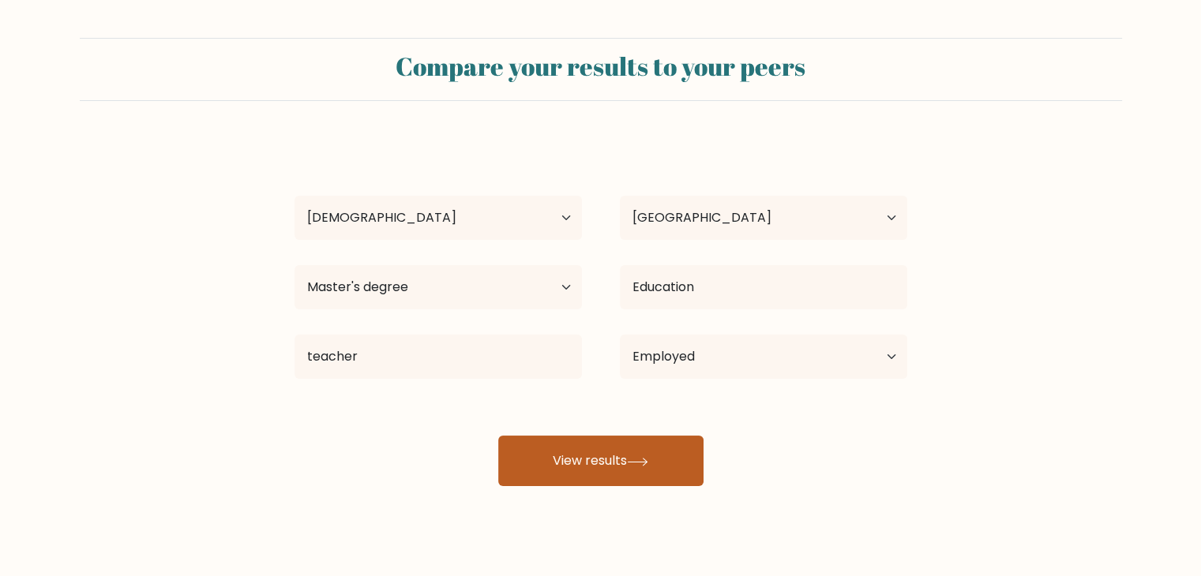
click at [558, 453] on button "View results" at bounding box center [600, 461] width 205 height 51
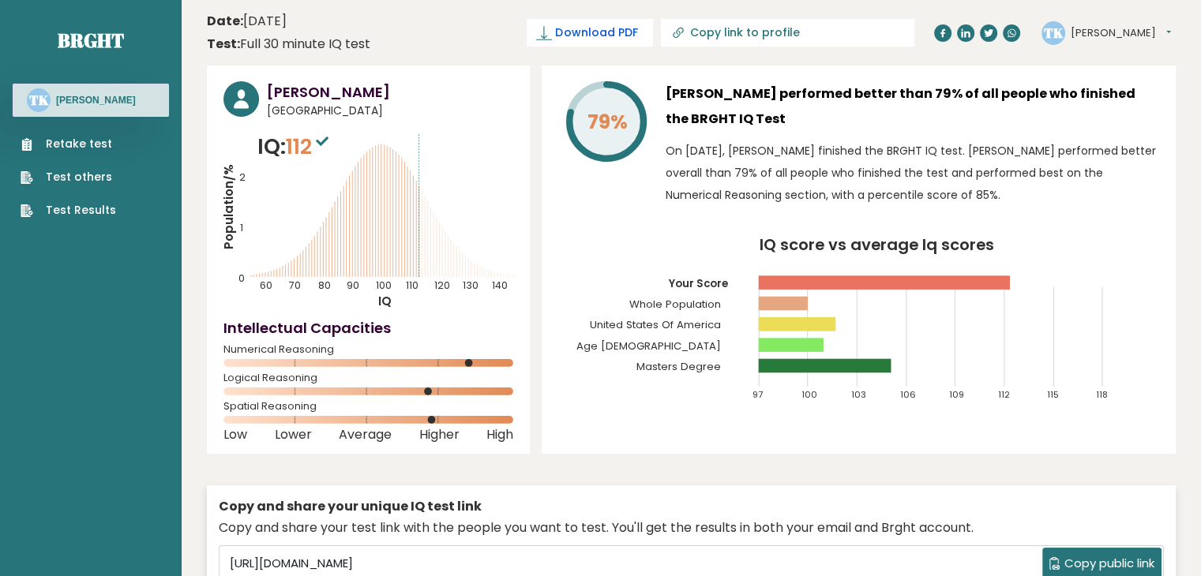
drag, startPoint x: 652, startPoint y: 34, endPoint x: 644, endPoint y: 33, distance: 7.9
click at [637, 33] on span "Download PDF" at bounding box center [596, 32] width 82 height 17
click at [1109, 32] on button "[PERSON_NAME]" at bounding box center [1121, 33] width 100 height 16
click at [1102, 108] on link "Settings" at bounding box center [1112, 102] width 81 height 22
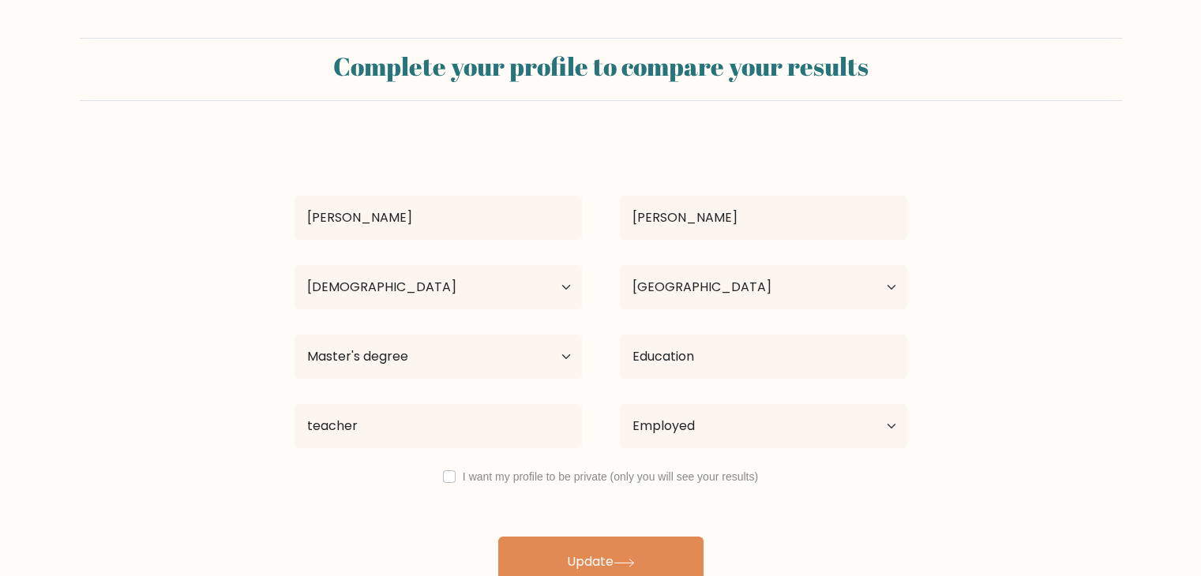
select select "35_44"
select select "US"
select select "masters_degree"
select select "employed"
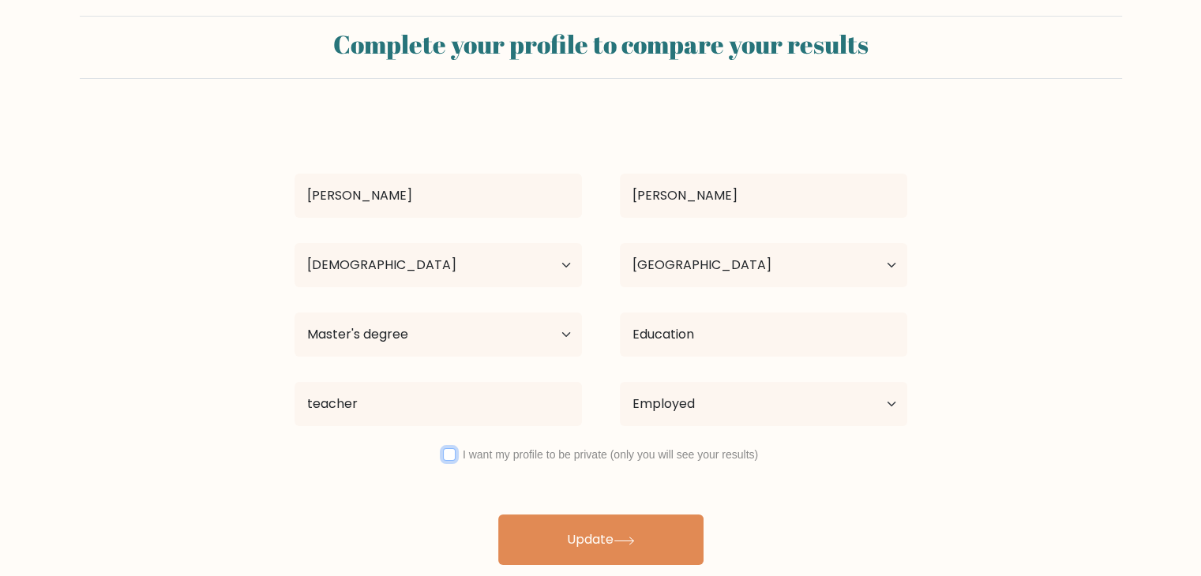
click at [448, 455] on input "checkbox" at bounding box center [449, 455] width 13 height 13
checkbox input "true"
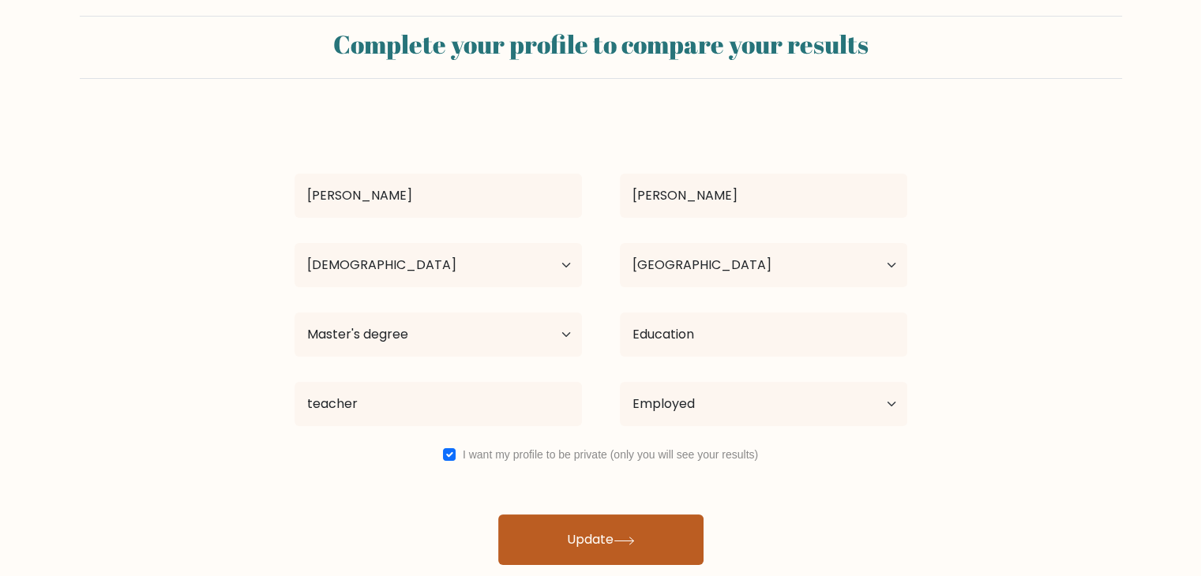
click at [591, 534] on button "Update" at bounding box center [600, 540] width 205 height 51
